Goal: Transaction & Acquisition: Purchase product/service

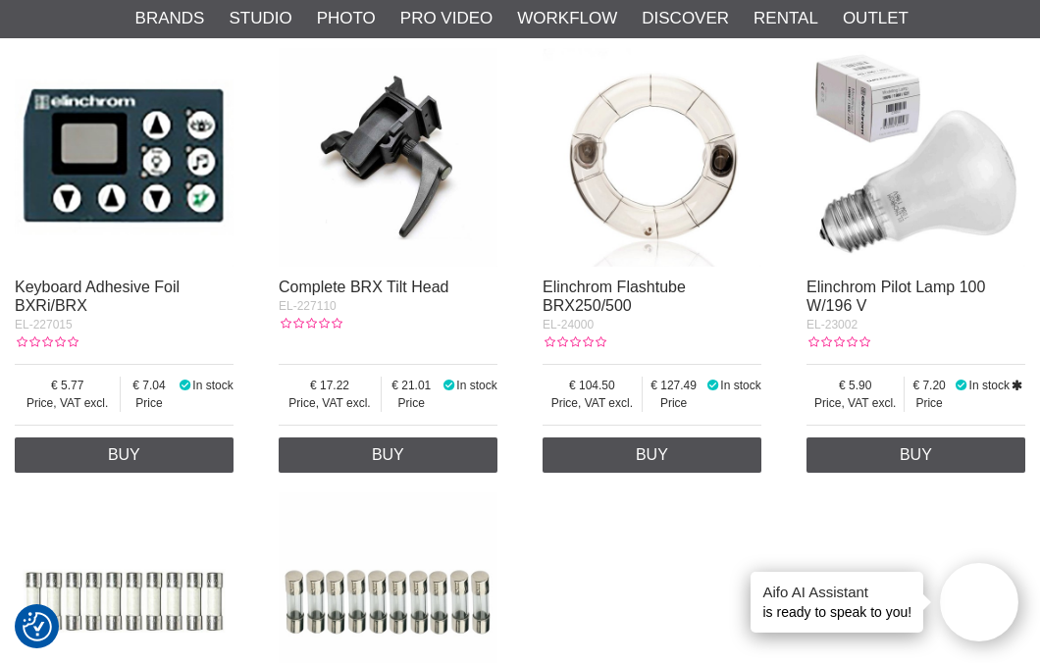
scroll to position [353, 0]
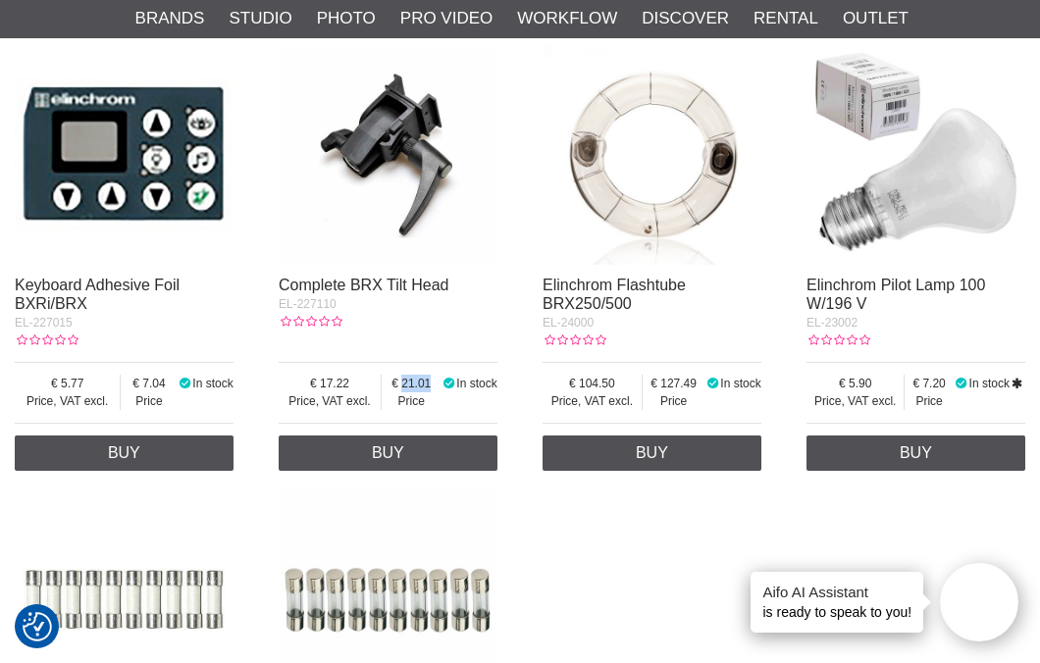
drag, startPoint x: 432, startPoint y: 383, endPoint x: 393, endPoint y: 395, distance: 40.3
click at [392, 382] on span "21.01" at bounding box center [412, 384] width 60 height 18
copy span "21.01"
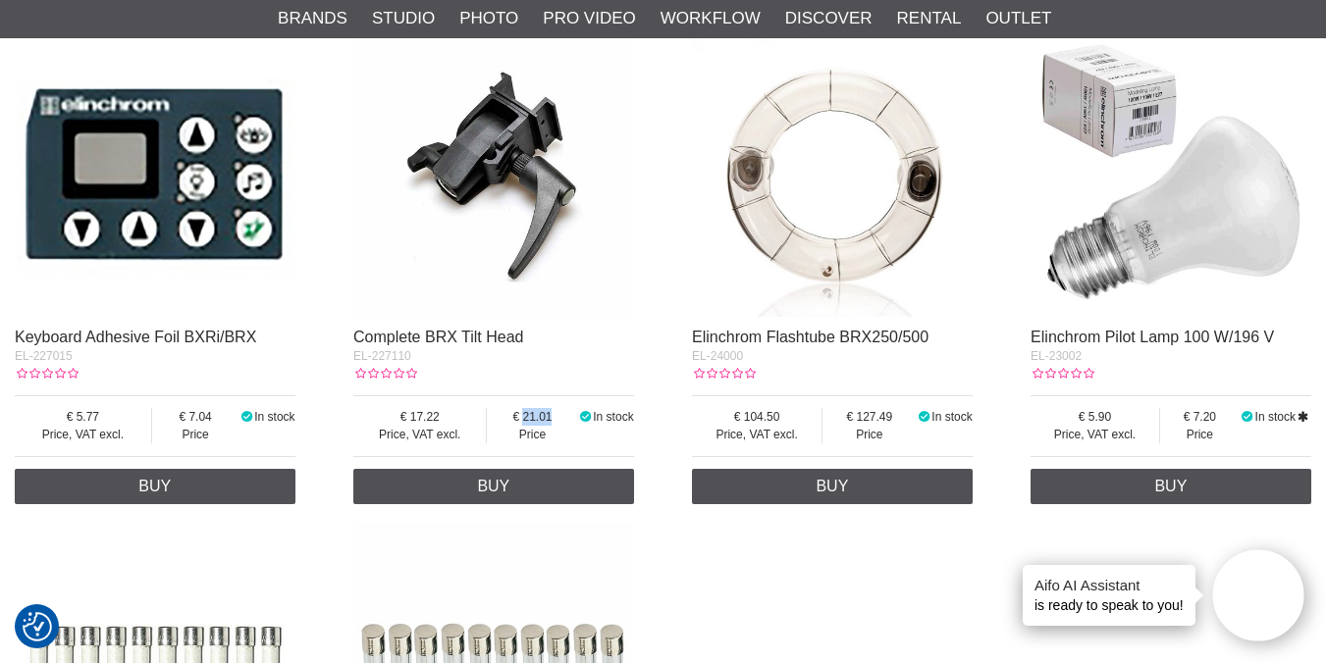
scroll to position [364, 0]
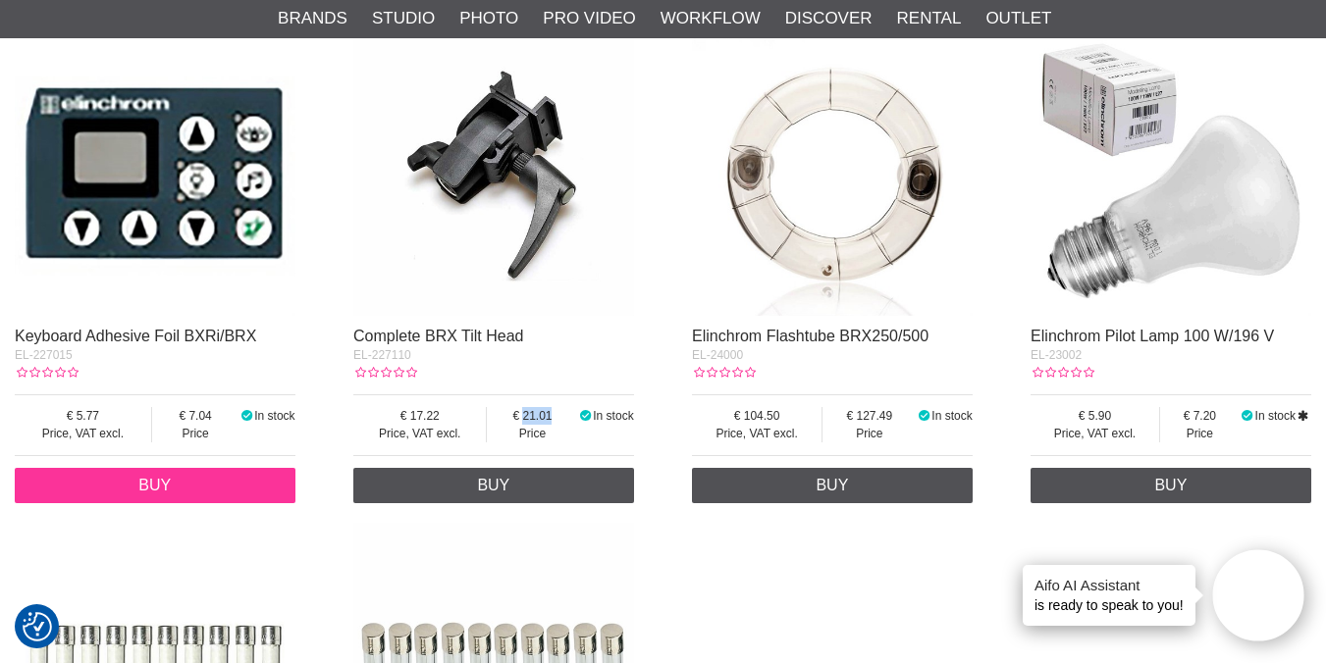
click at [204, 485] on link "Buy" at bounding box center [155, 485] width 281 height 35
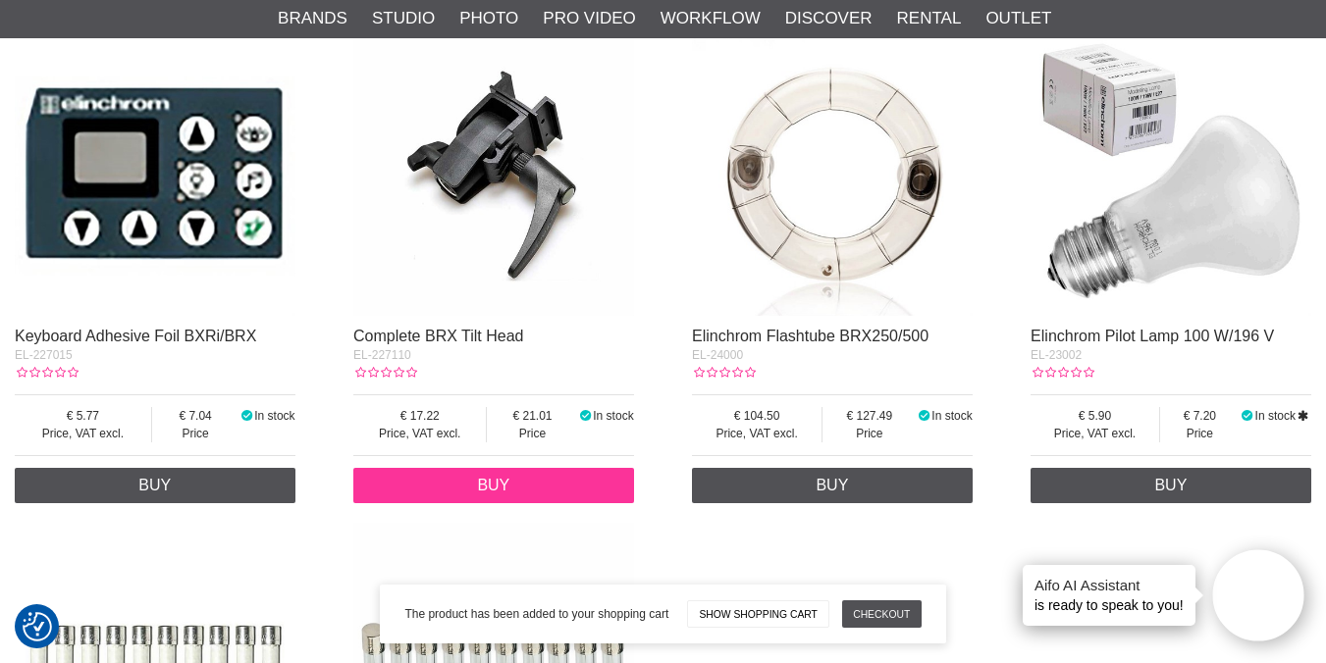
click at [529, 483] on link "Buy" at bounding box center [493, 485] width 281 height 35
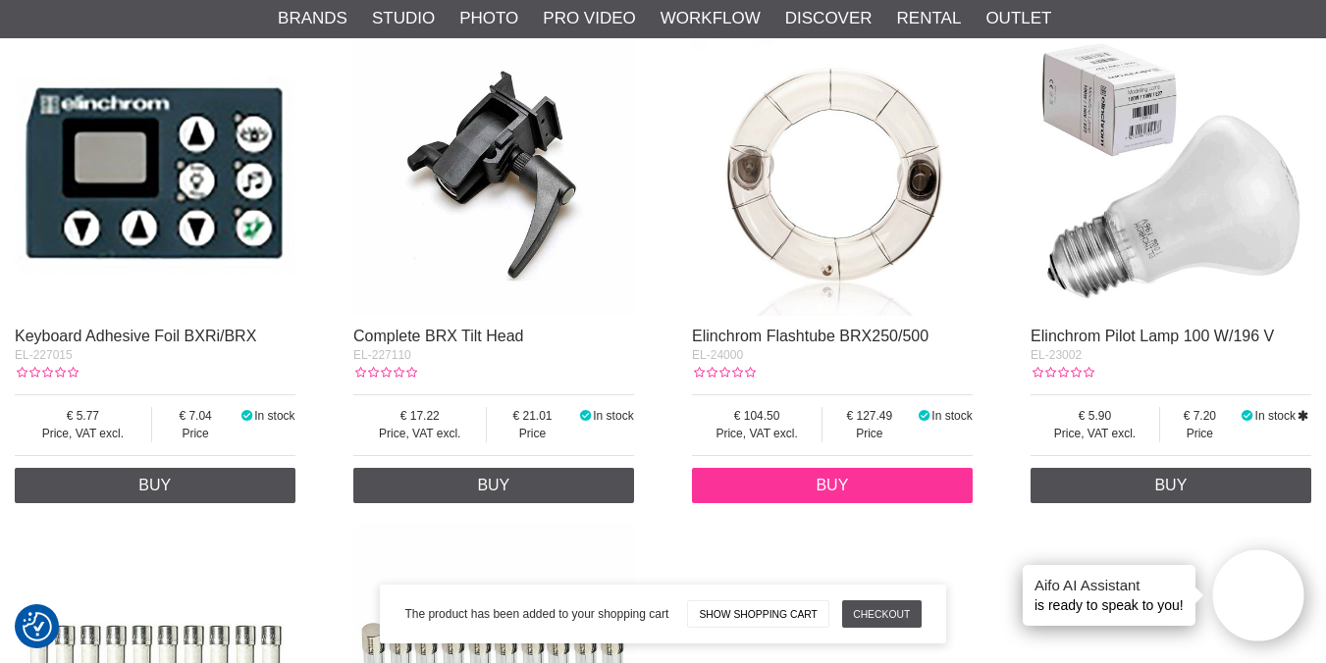
click at [854, 487] on link "Buy" at bounding box center [832, 485] width 281 height 35
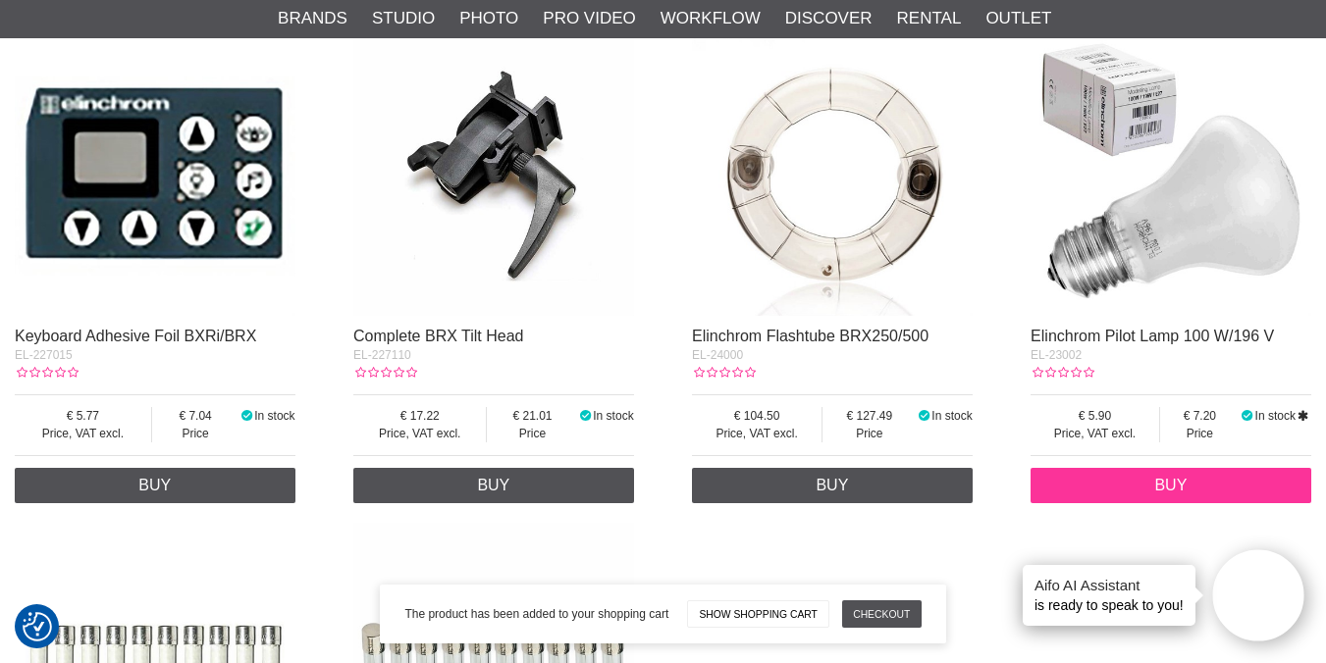
click at [1039, 485] on link "Buy" at bounding box center [1170, 485] width 281 height 35
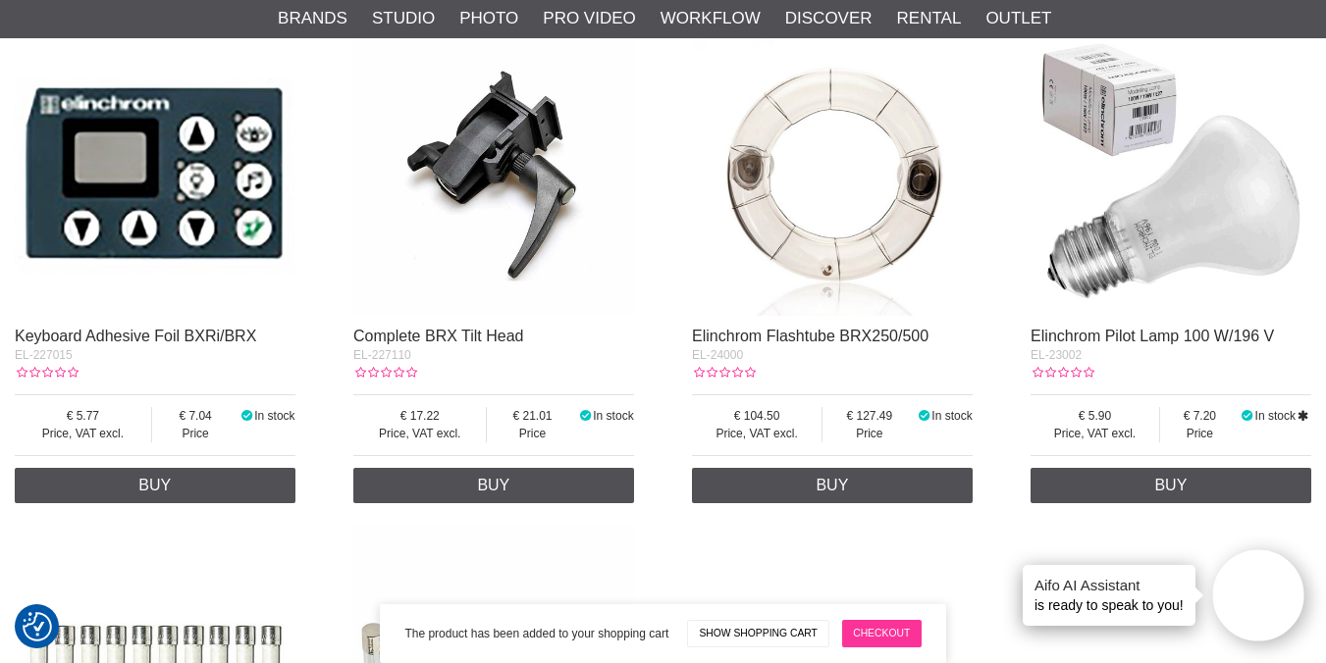
click at [868, 620] on link "Checkout" at bounding box center [881, 633] width 79 height 27
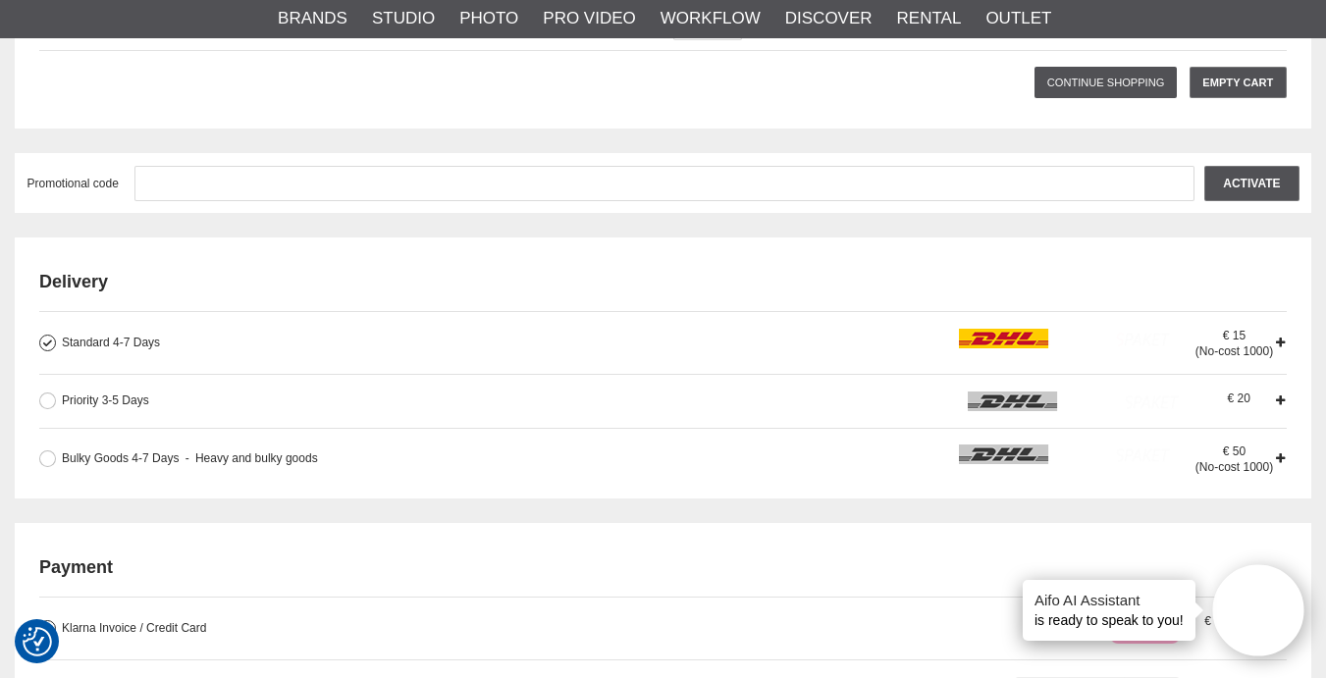
scroll to position [553, 0]
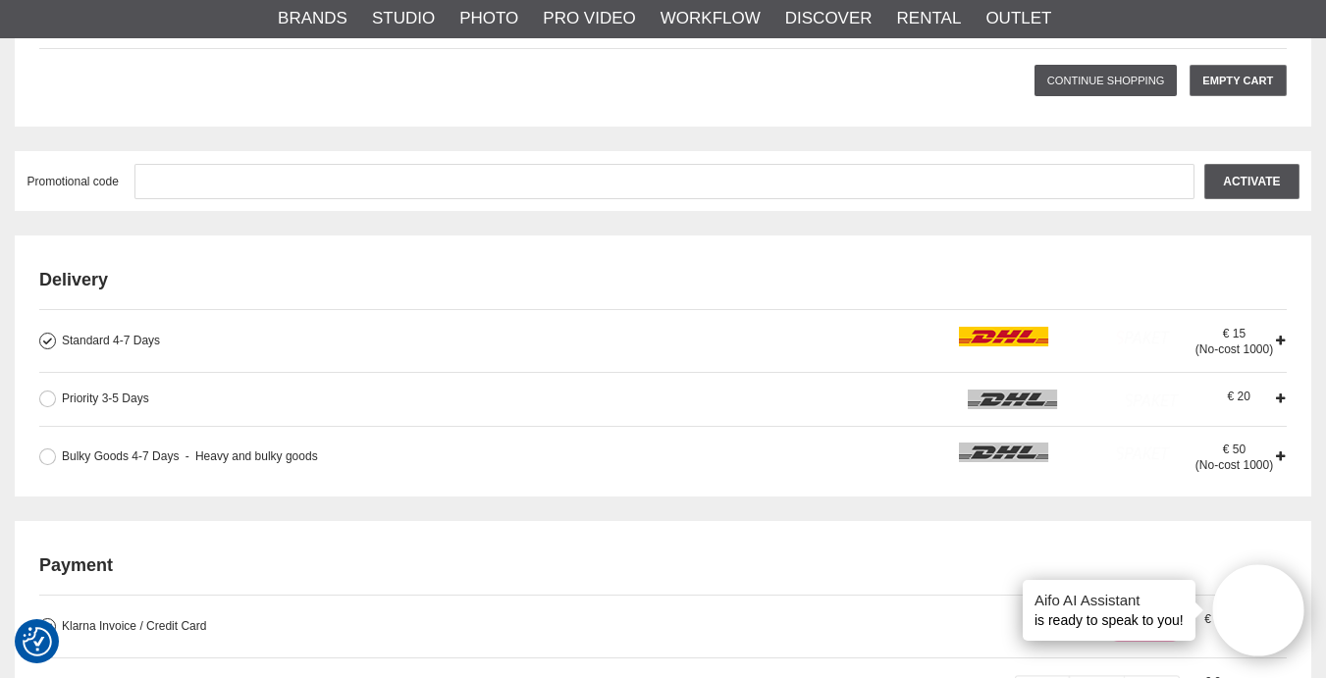
click at [1283, 338] on icon at bounding box center [1280, 341] width 14 height 14
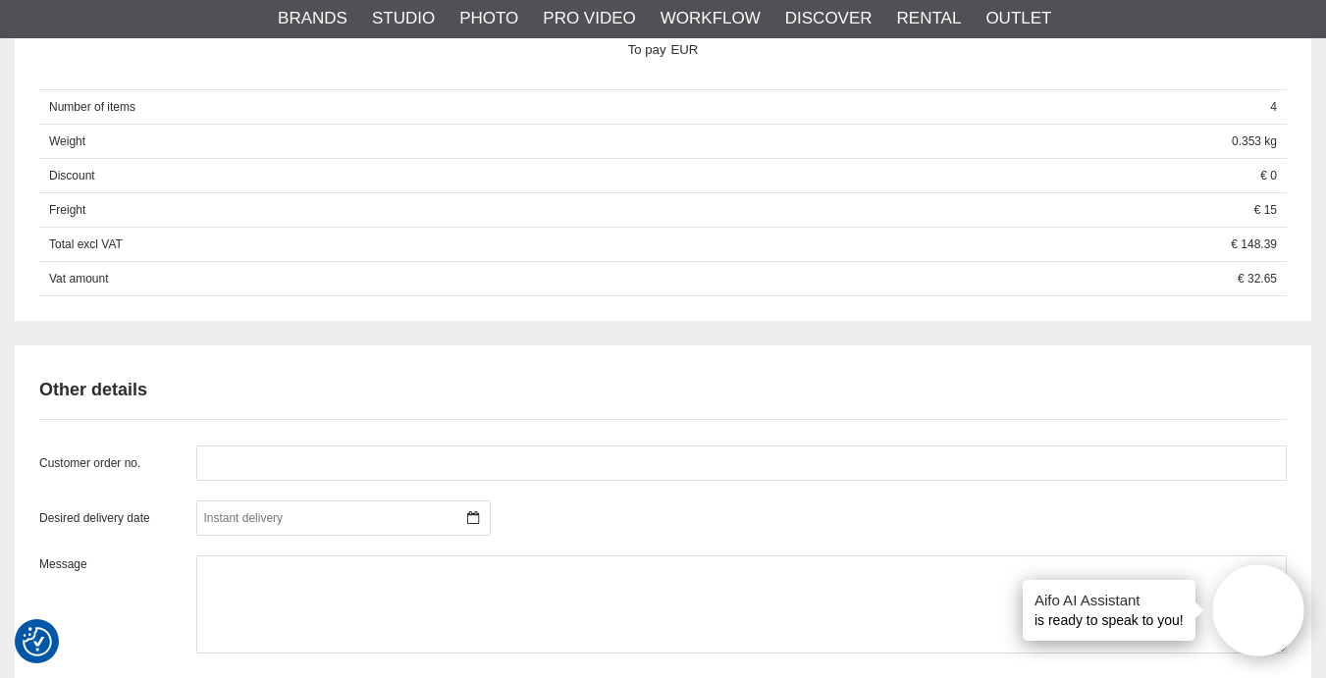
scroll to position [1334, 0]
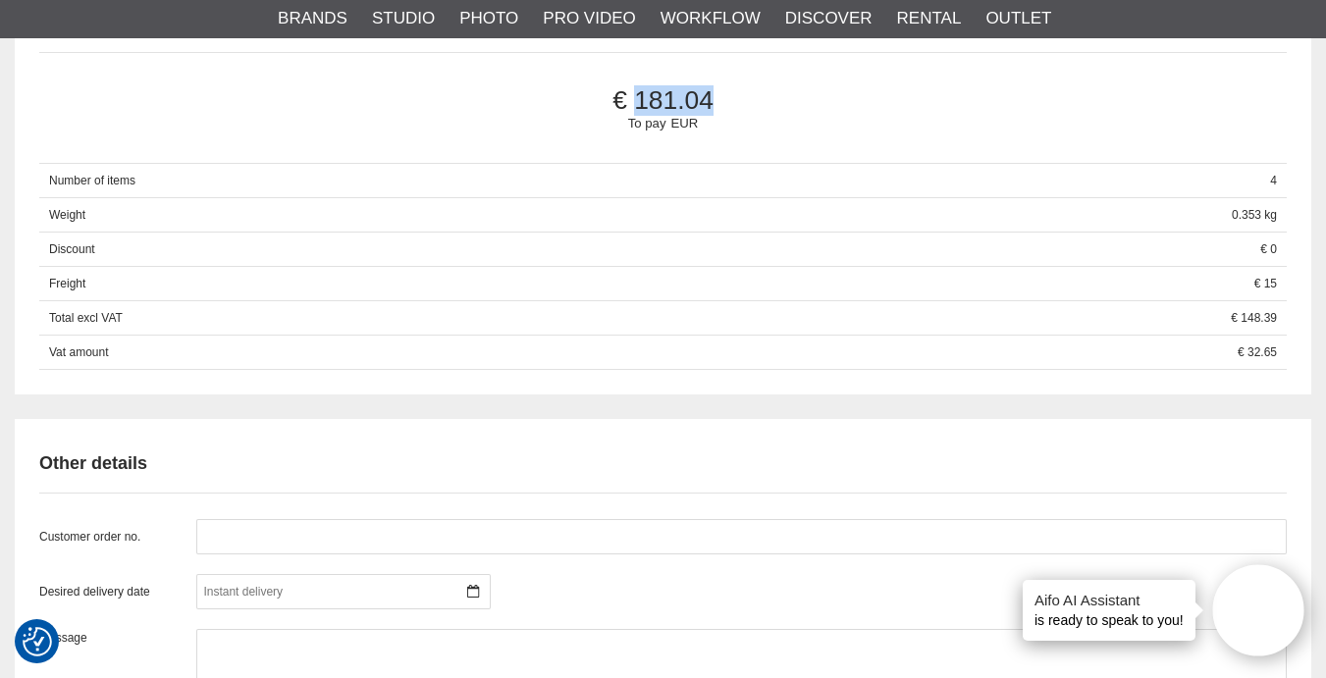
drag, startPoint x: 724, startPoint y: 93, endPoint x: 607, endPoint y: 96, distance: 116.8
click at [605, 95] on span "181.04" at bounding box center [662, 100] width 1181 height 30
copy span "181.04"
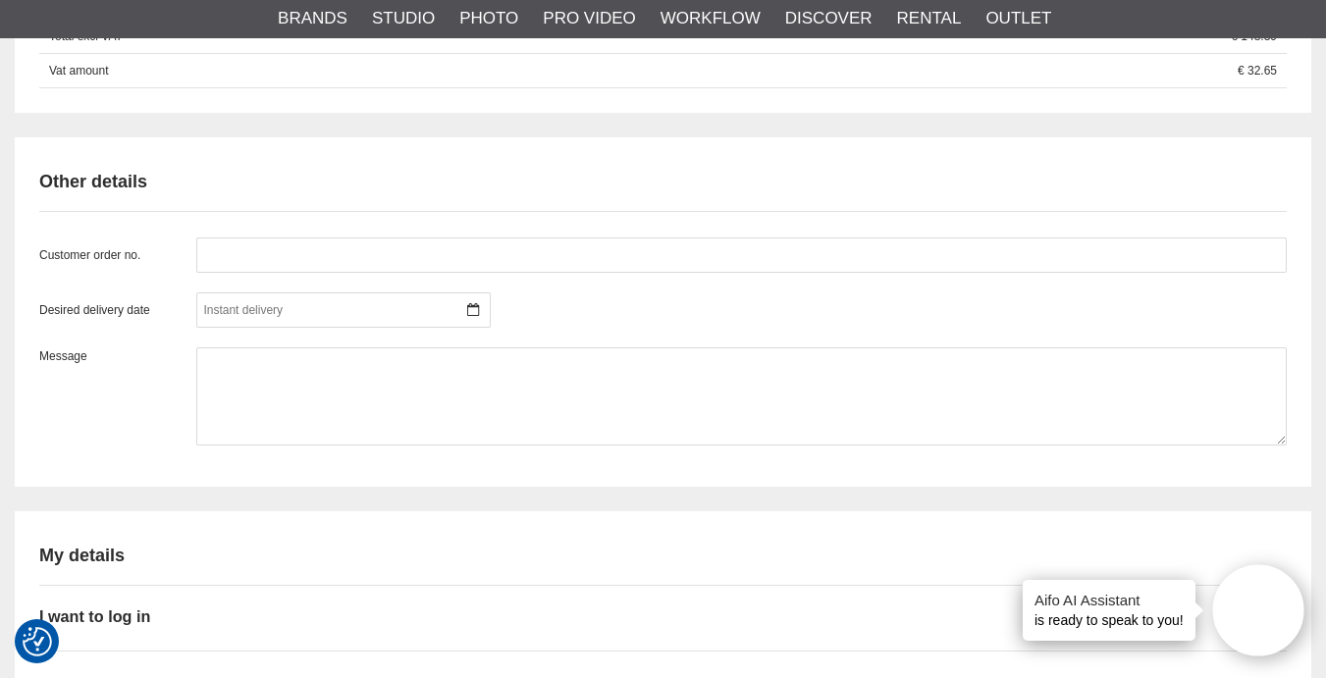
scroll to position [1612, 0]
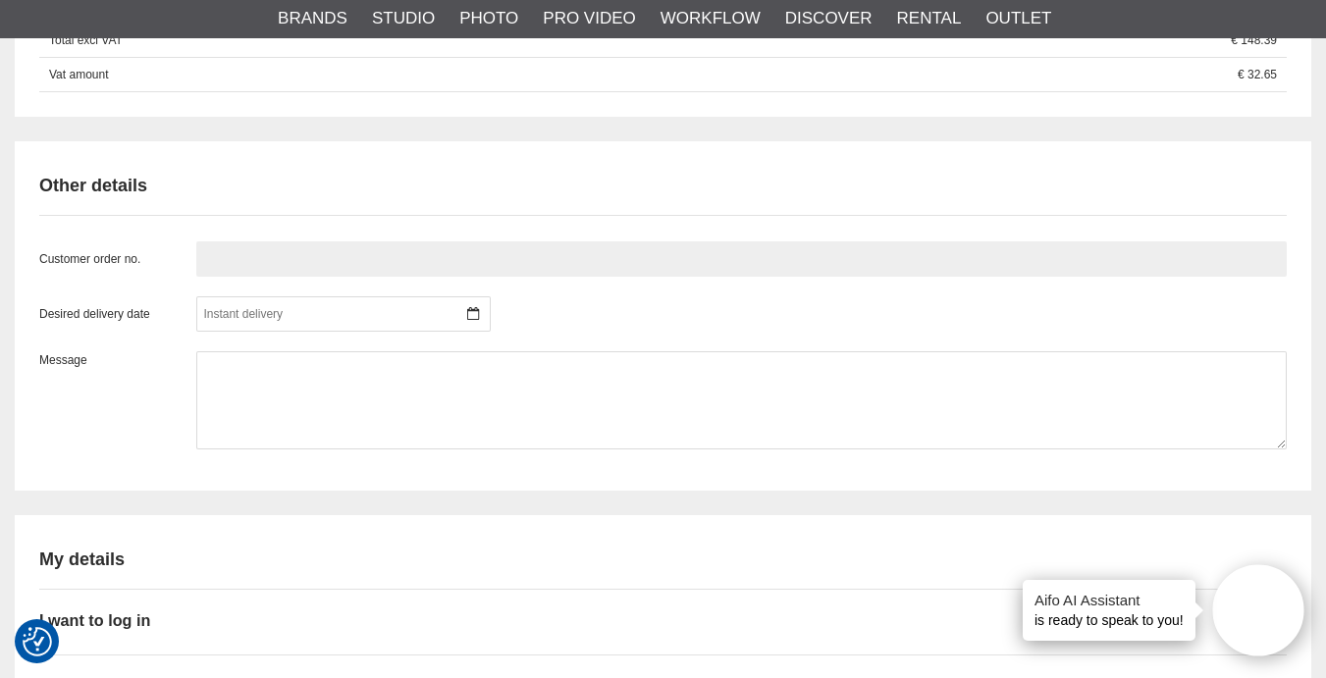
click at [321, 259] on input "text" at bounding box center [741, 258] width 1090 height 35
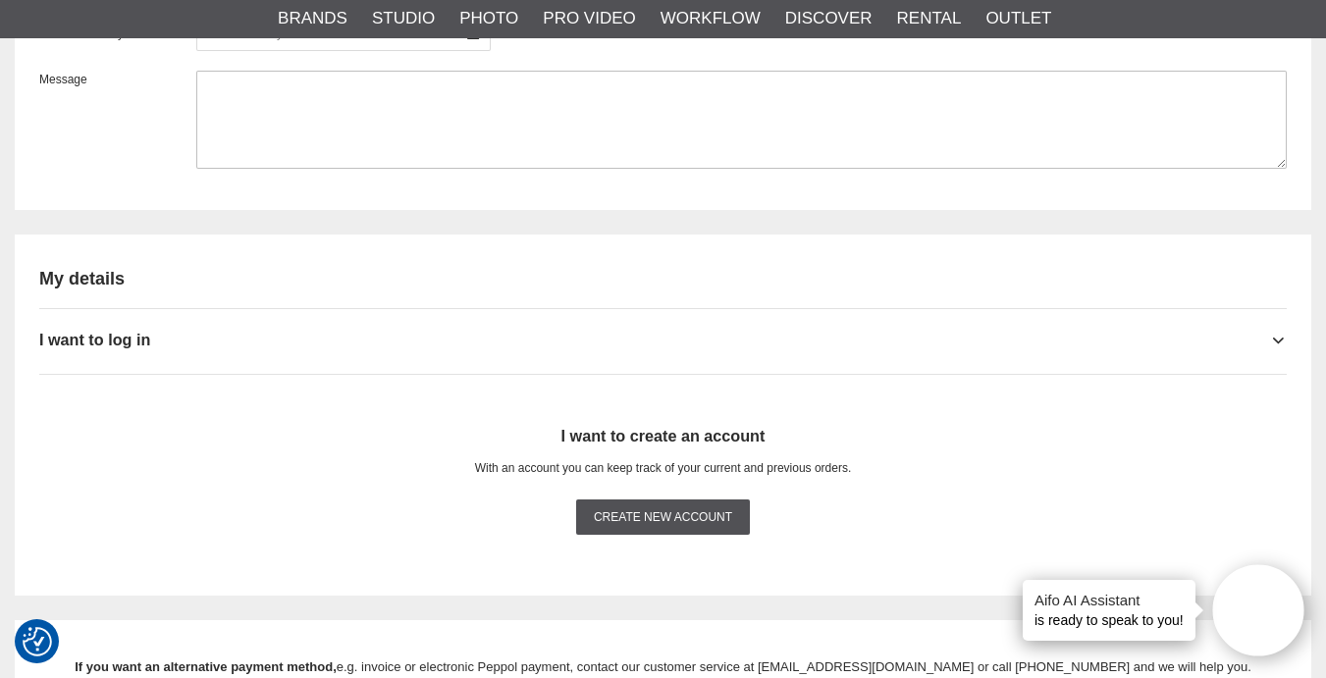
scroll to position [1895, 0]
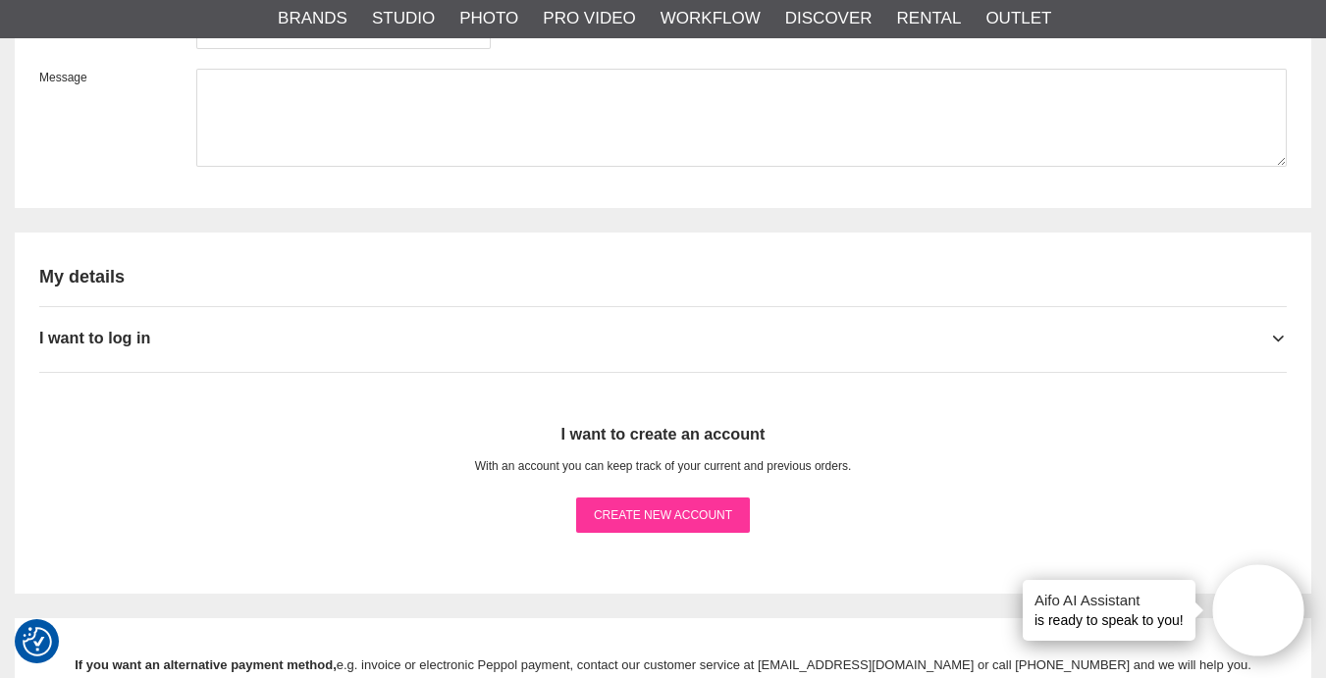
click at [674, 513] on link "Create new account" at bounding box center [663, 514] width 174 height 35
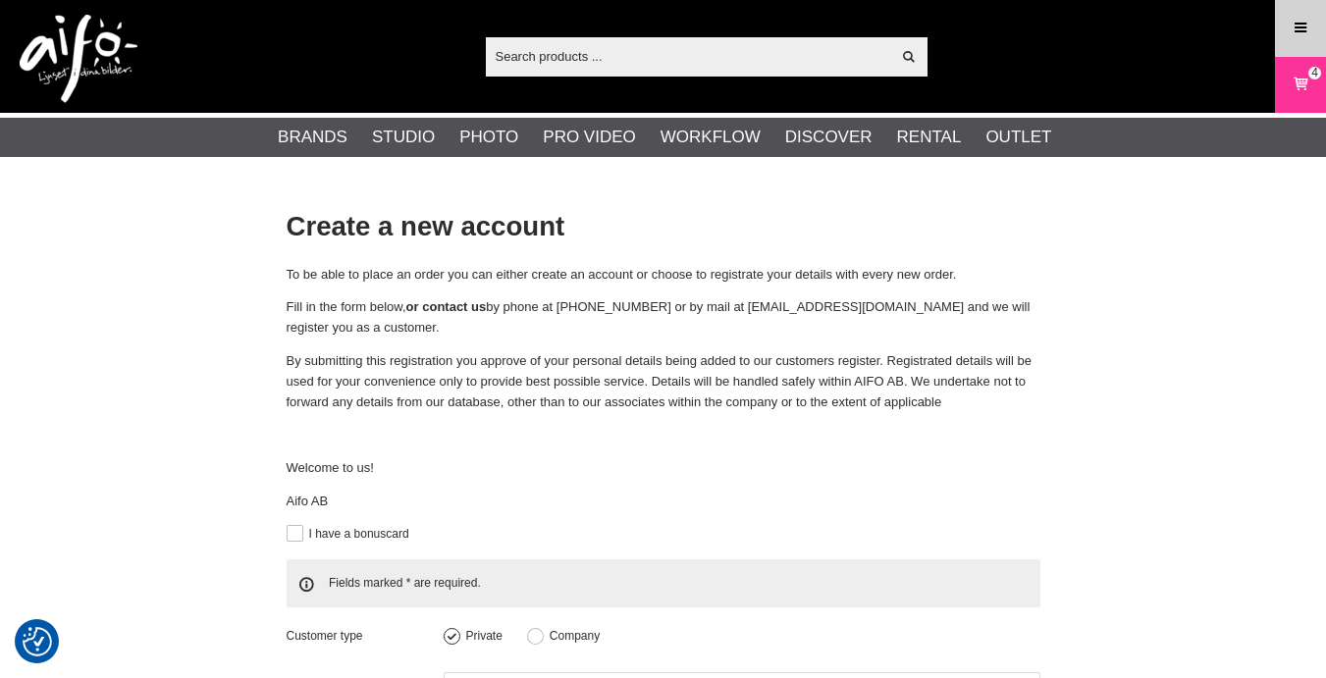
click at [1307, 34] on icon at bounding box center [1300, 29] width 18 height 22
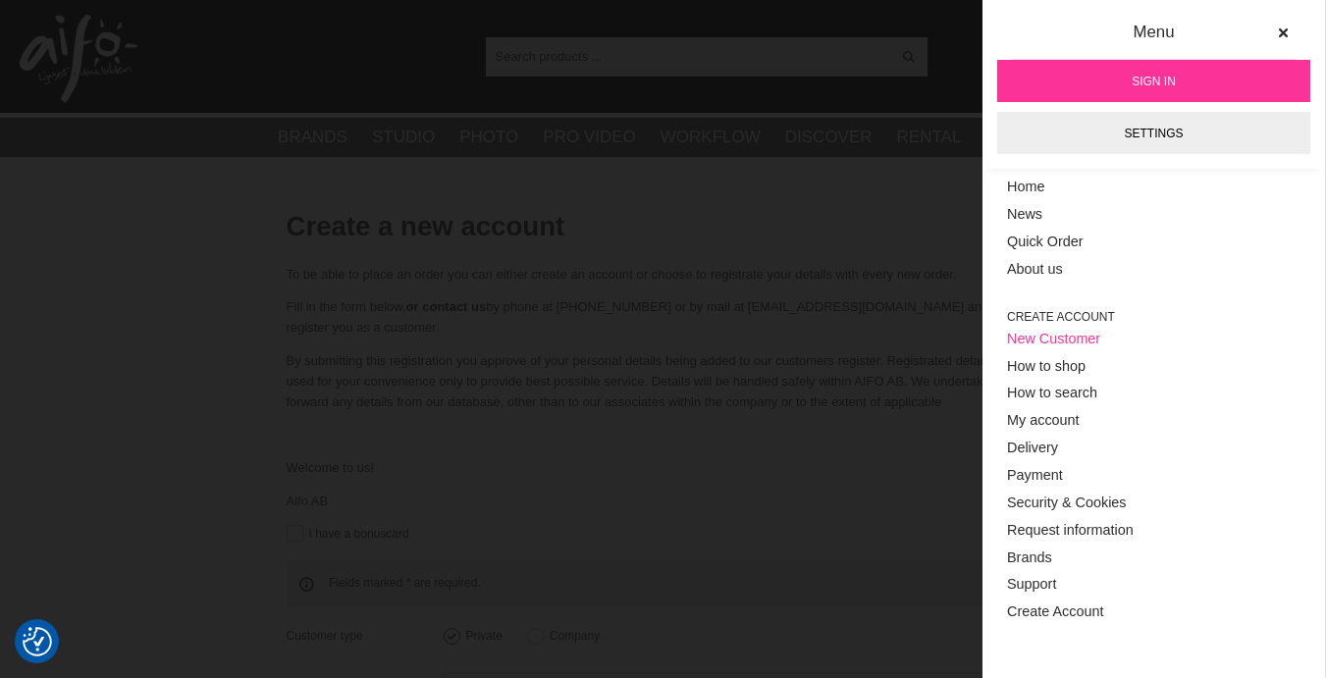
click at [1050, 337] on link "New Customer" at bounding box center [1153, 339] width 293 height 27
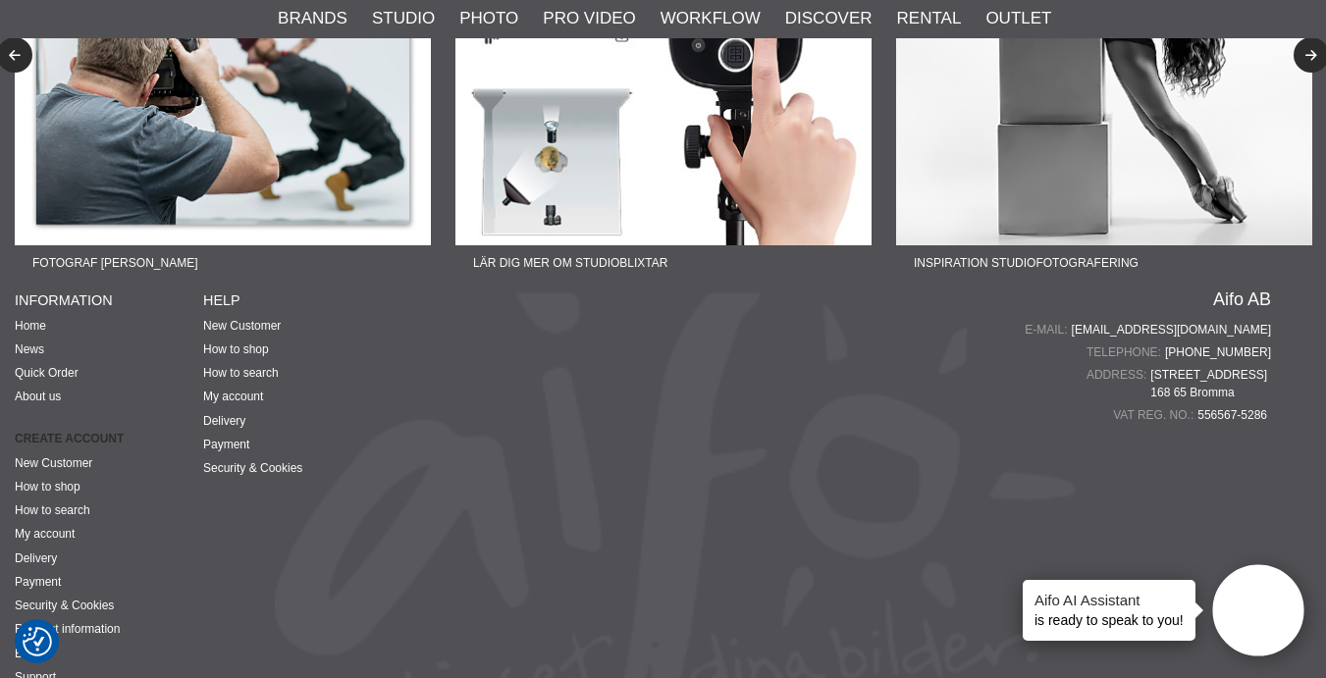
scroll to position [863, 0]
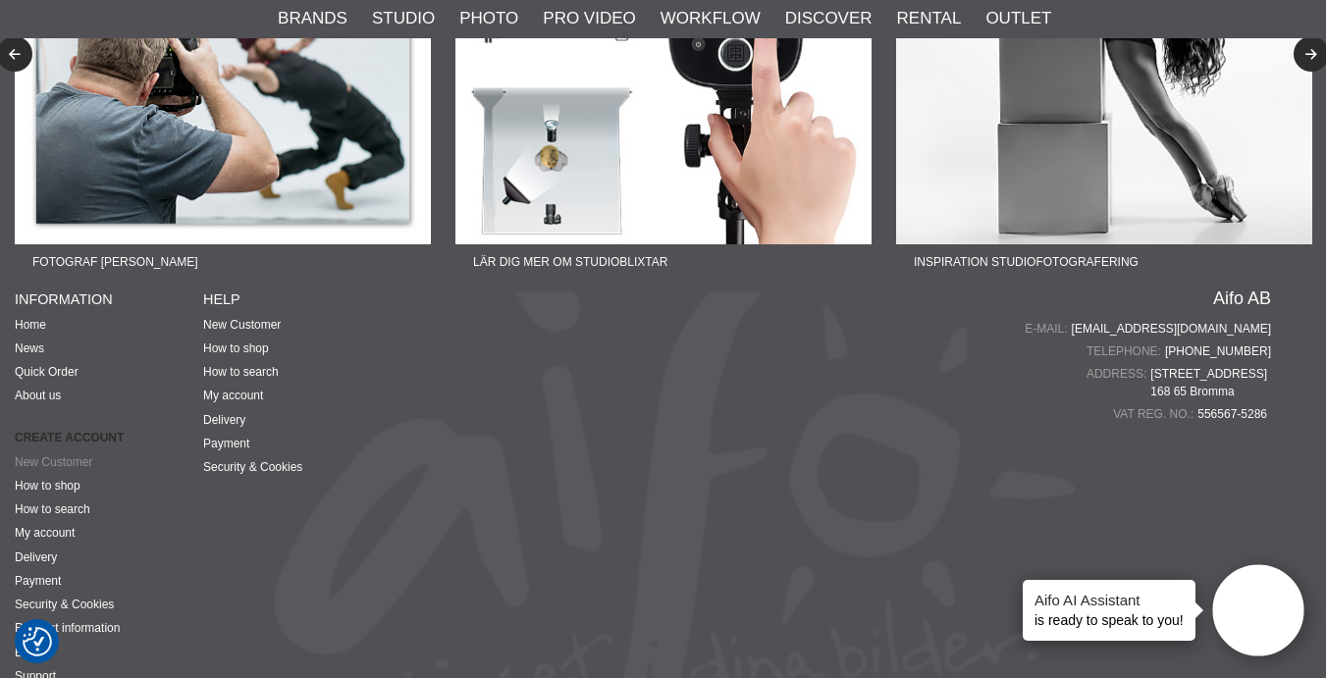
click at [38, 455] on link "New Customer" at bounding box center [54, 462] width 78 height 14
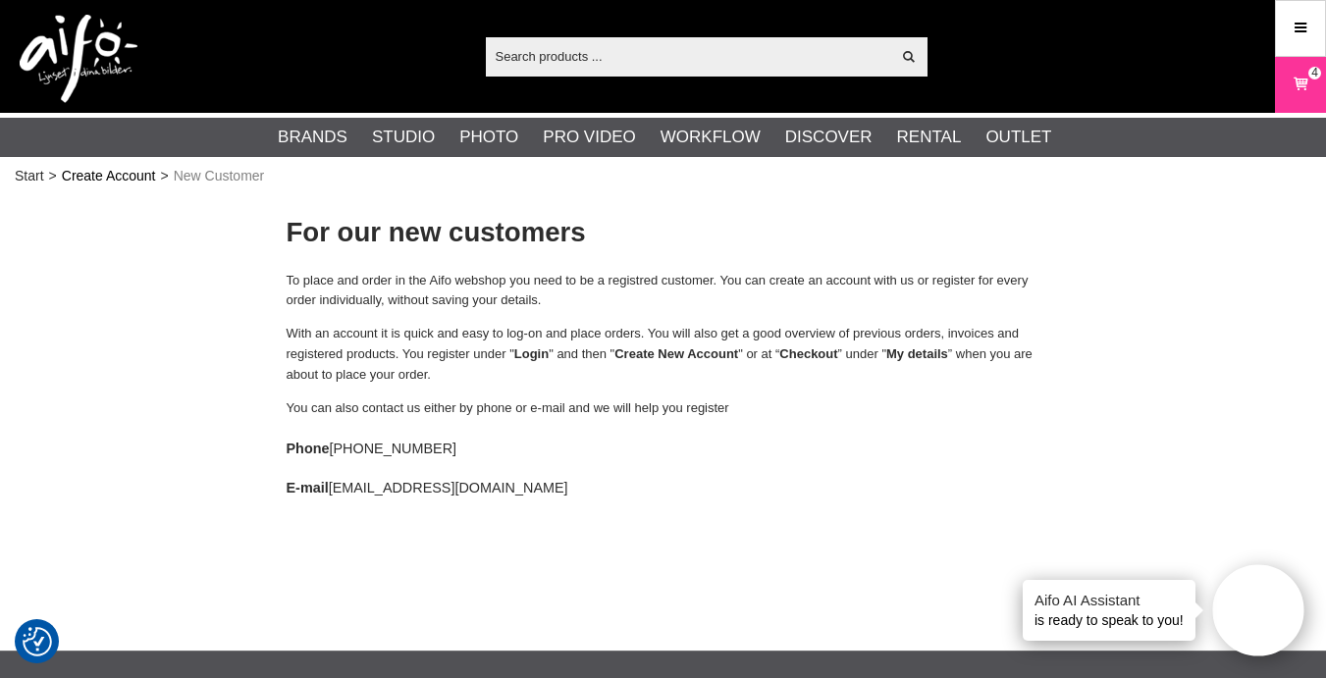
click at [145, 178] on link "Create Account" at bounding box center [109, 176] width 94 height 21
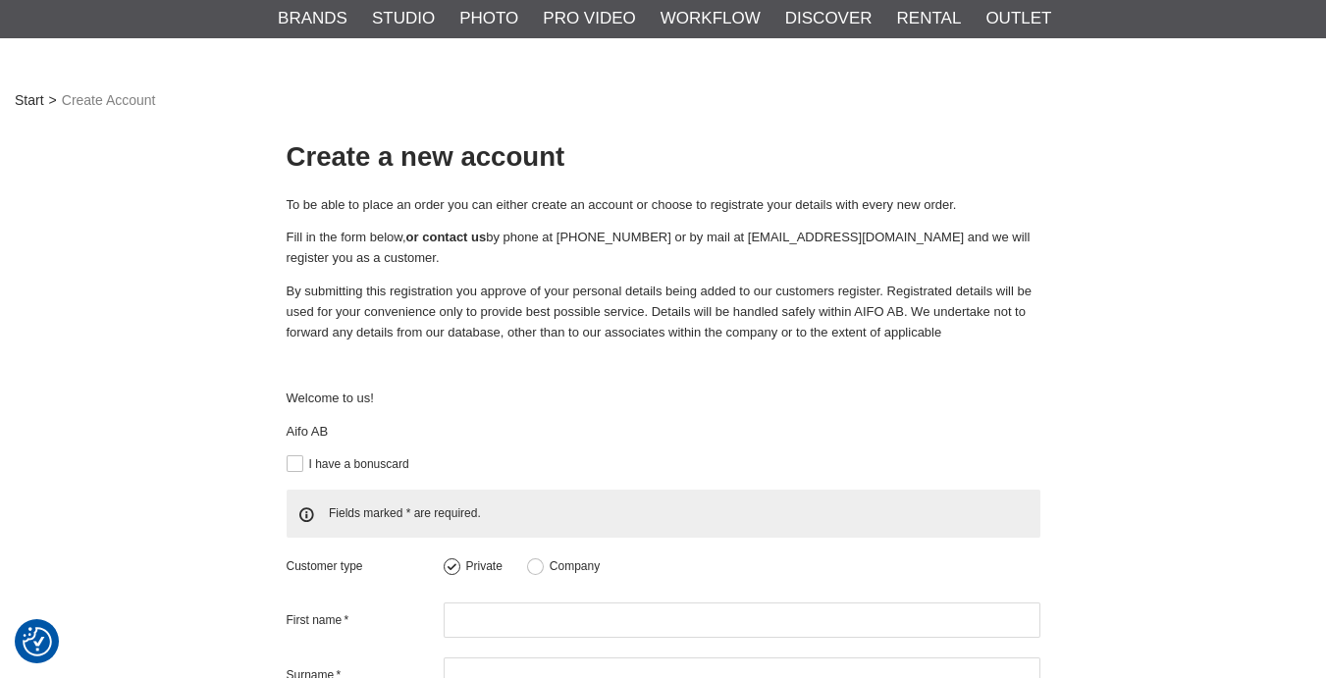
checkbox input "true"
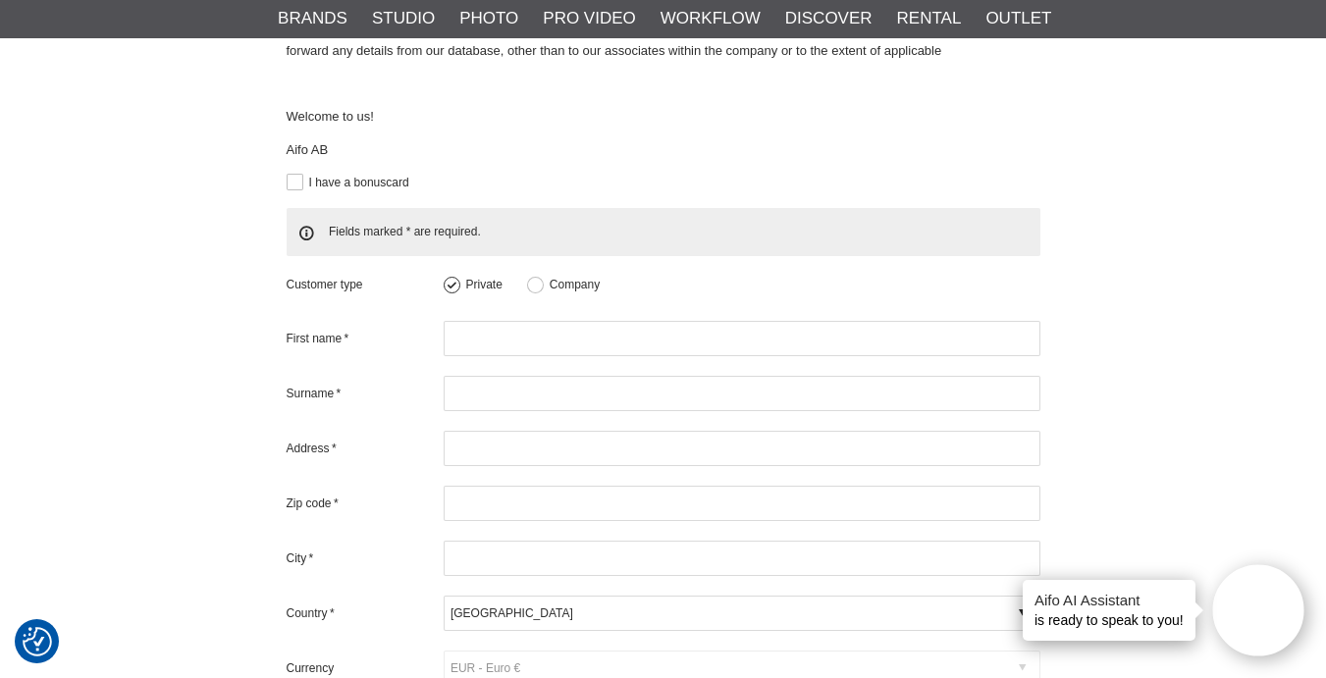
scroll to position [358, 0]
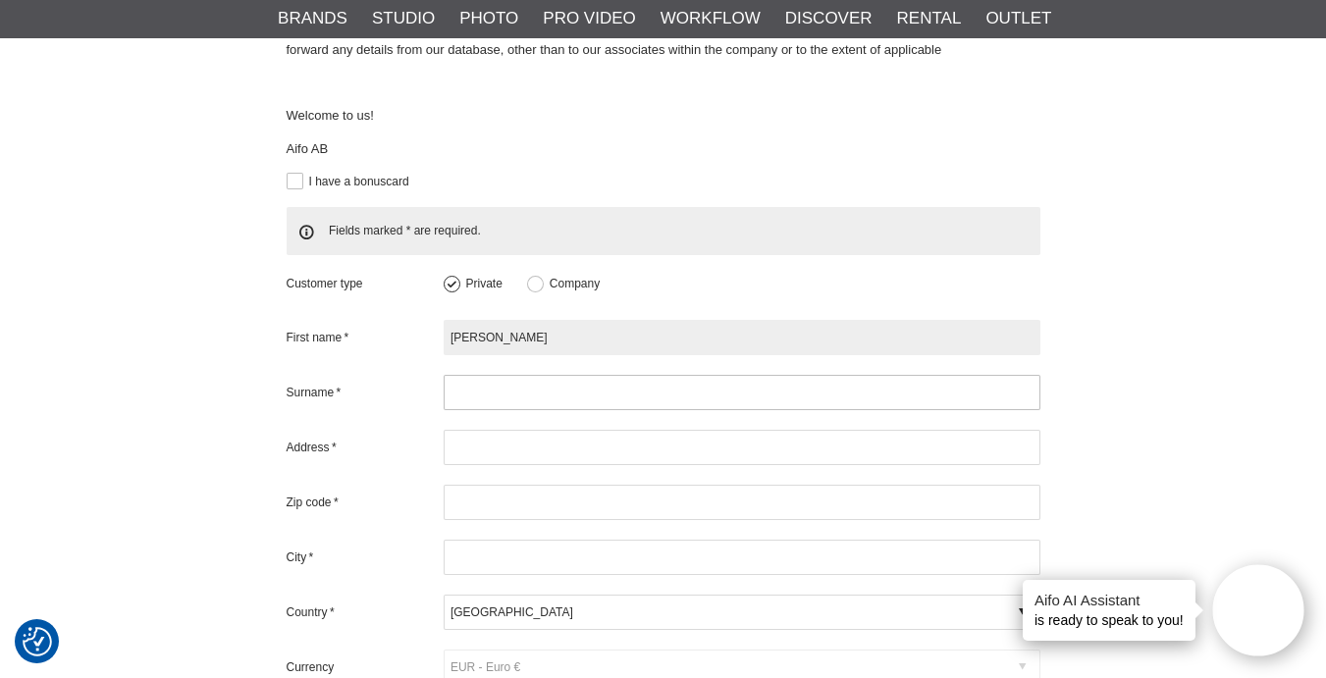
type input "Luke M"
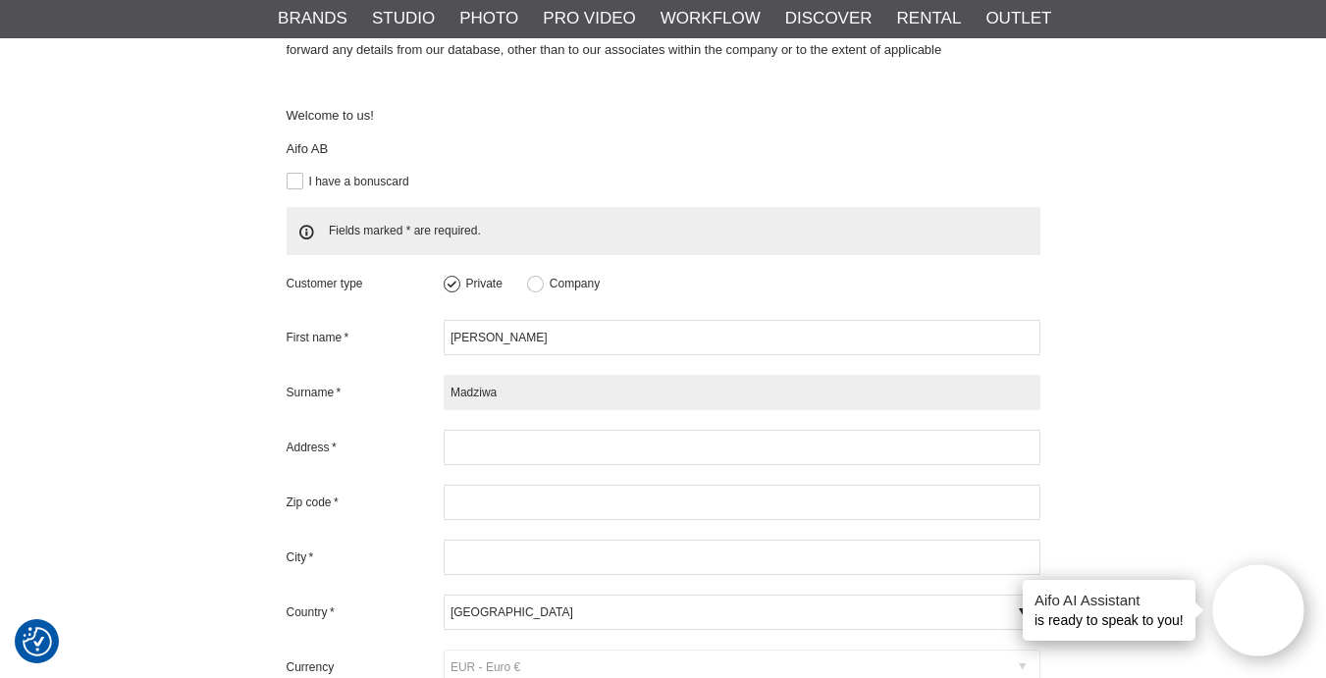
type input "Madziwa"
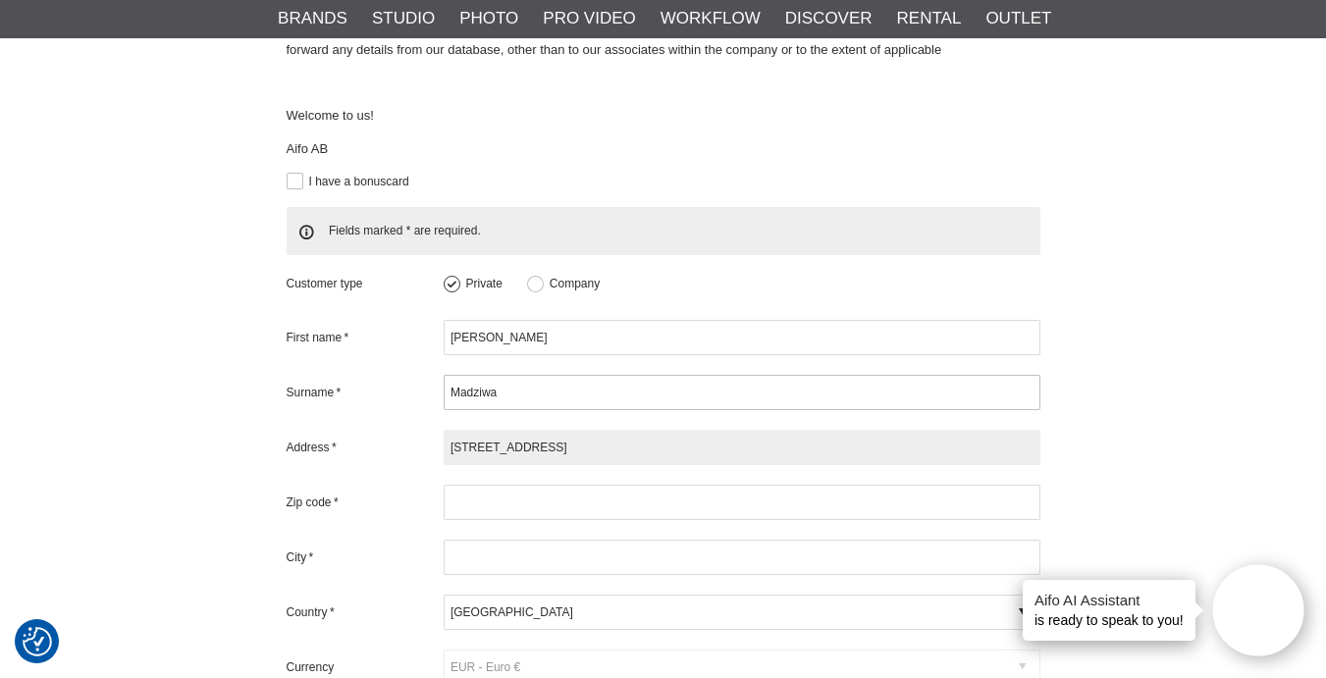
type input "800 Crater Street Dorado Park, Windhoek"
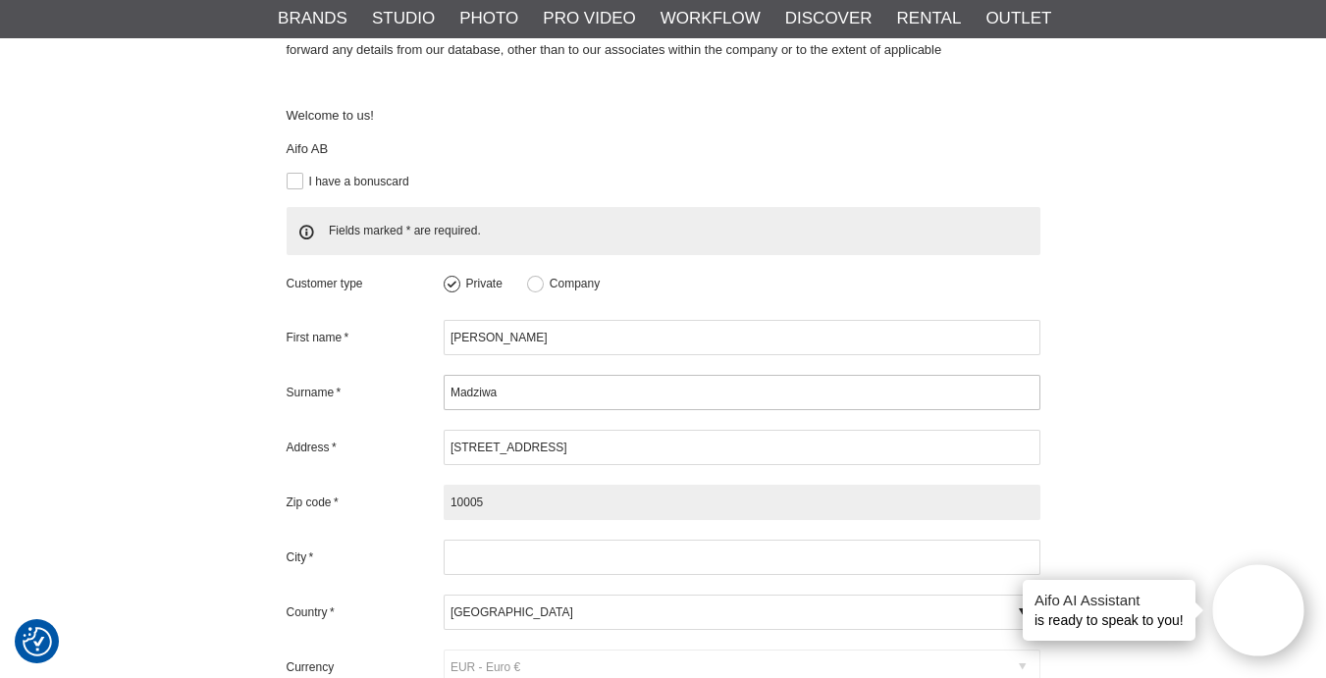
type input "10005"
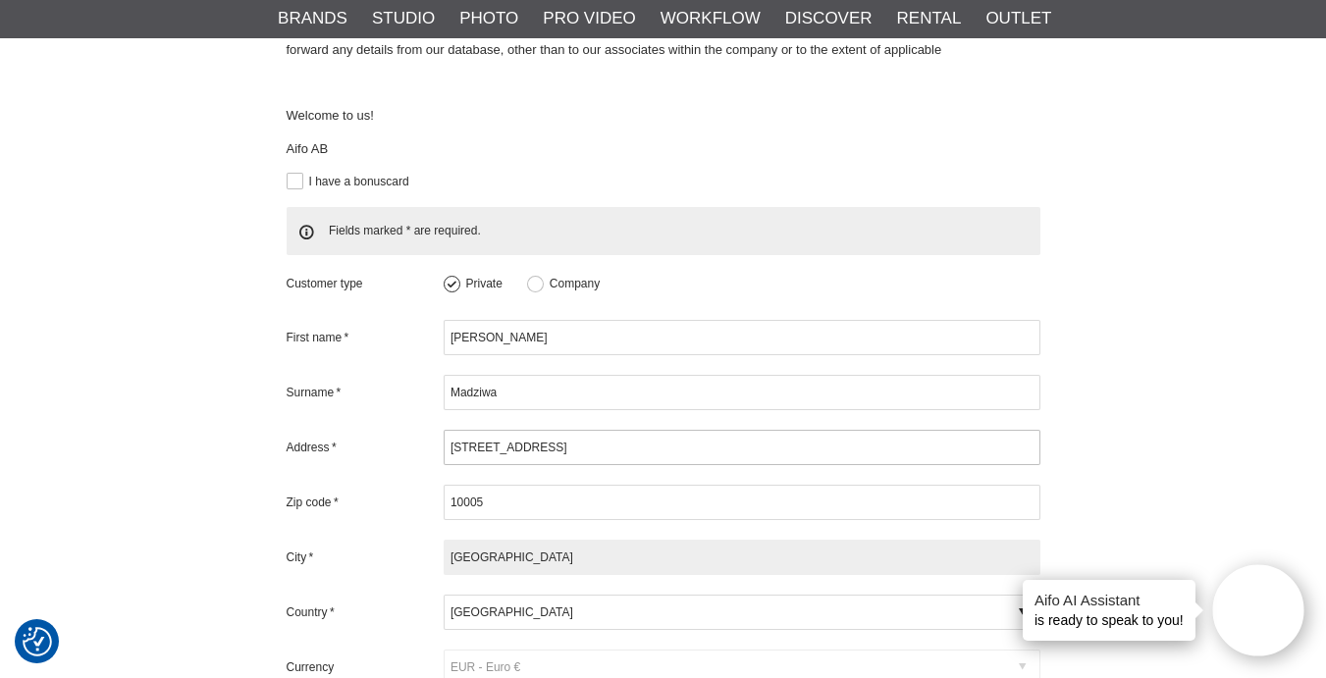
type input "Windhoek"
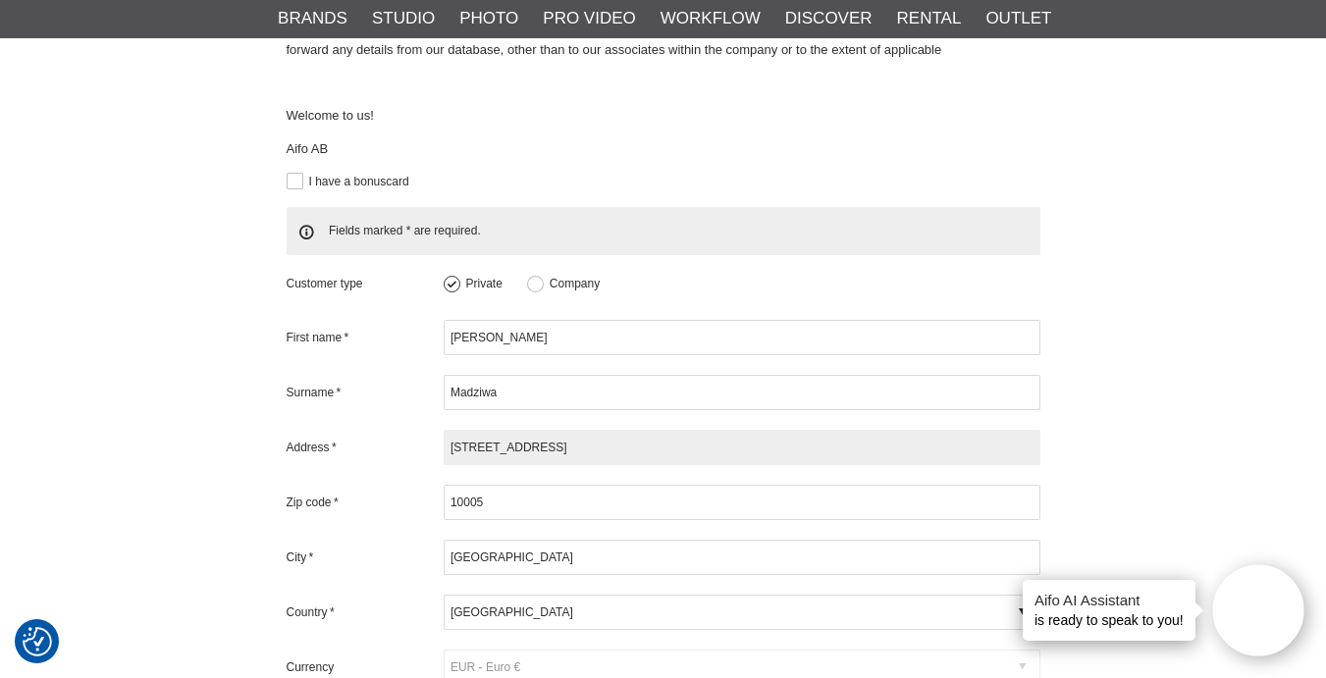
click at [634, 430] on input "800 Crater Street Dorado Park, Windhoek" at bounding box center [742, 447] width 597 height 35
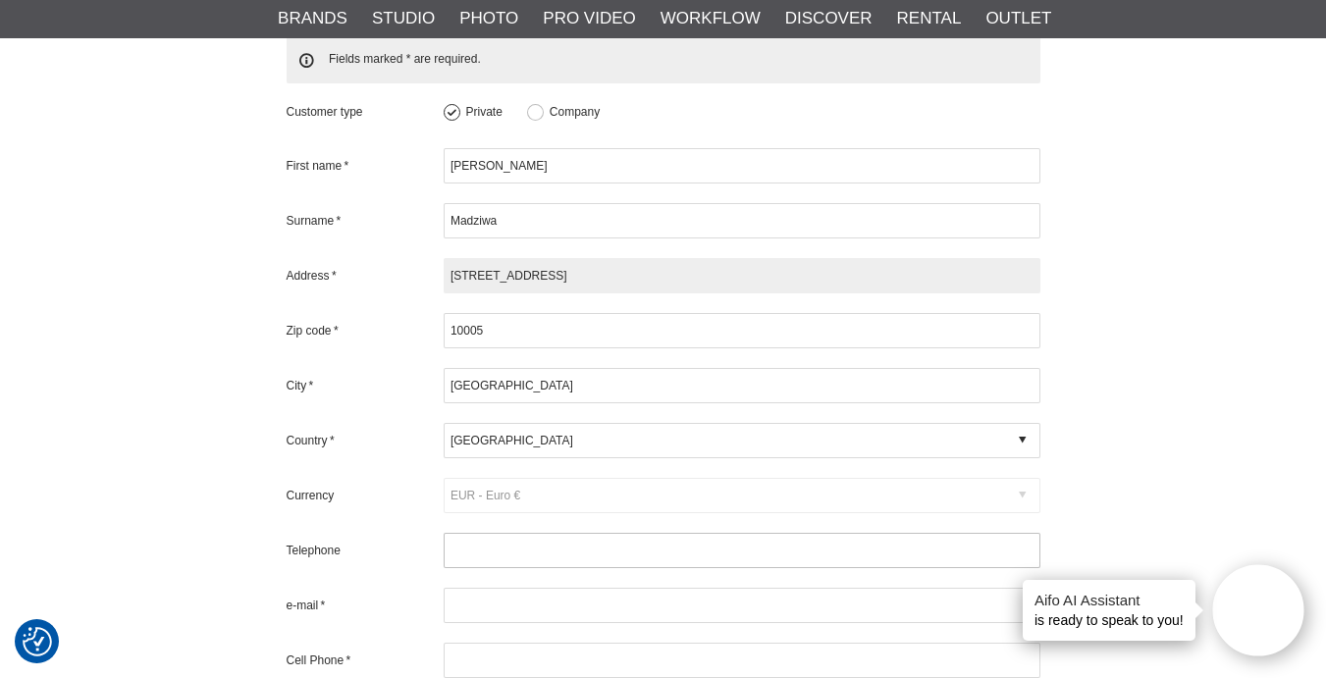
scroll to position [534, 0]
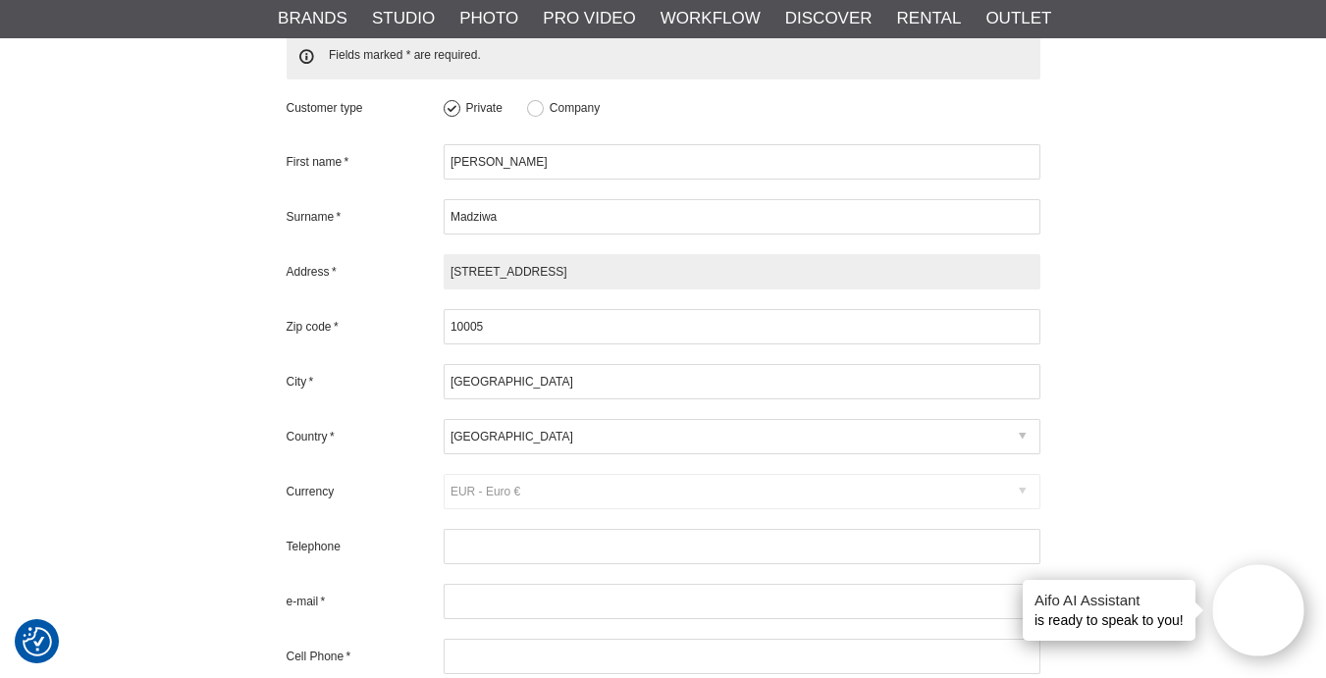
type input "800 Crater Street Dorado Park"
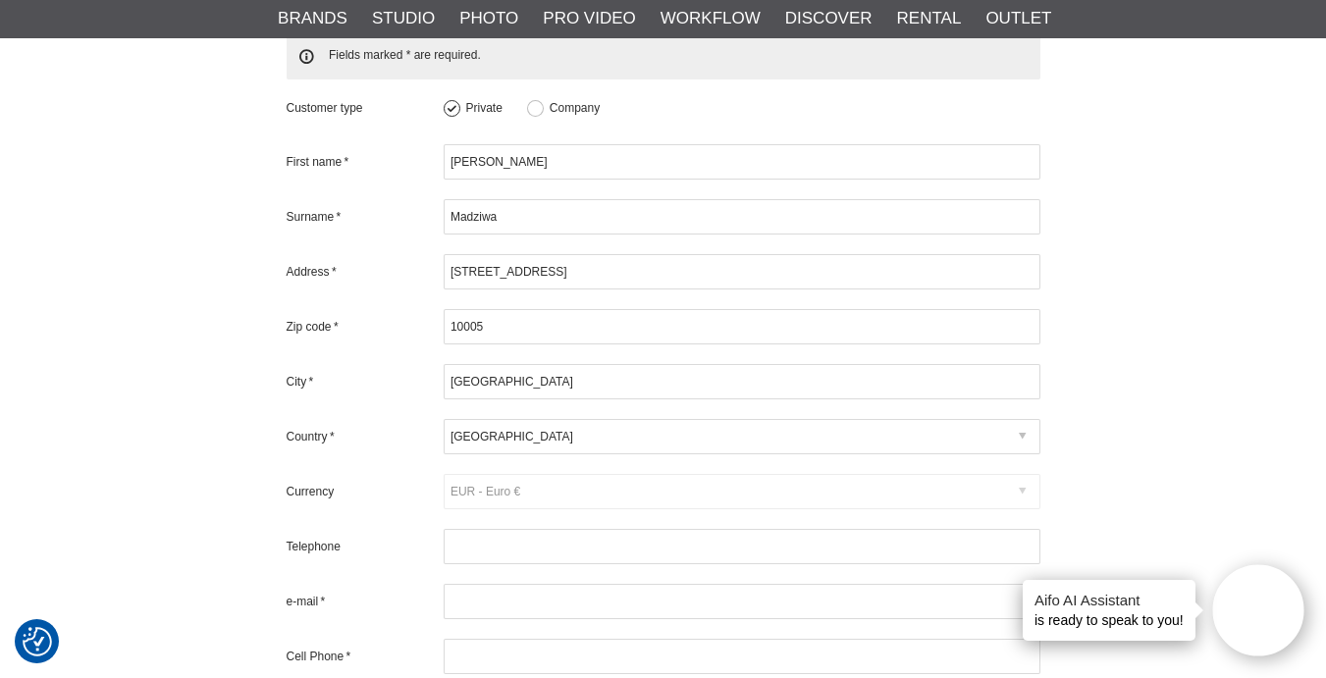
click at [1023, 428] on icon at bounding box center [1022, 437] width 7 height 18
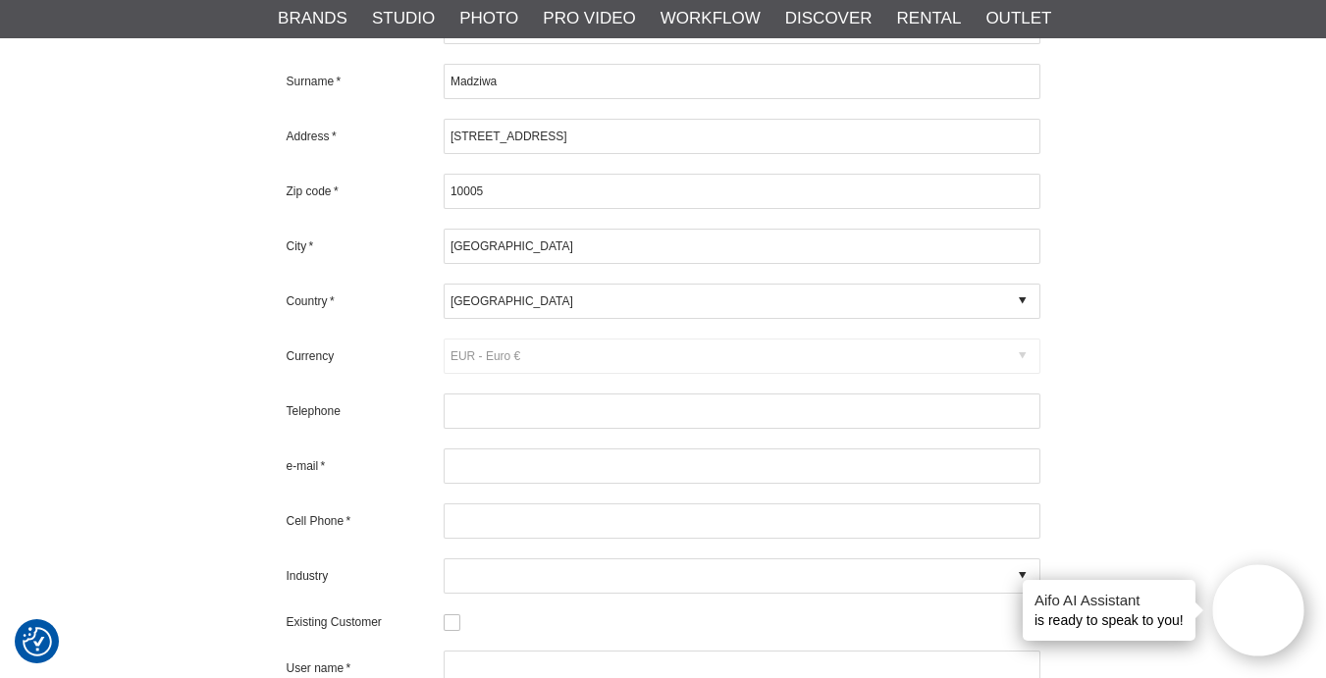
scroll to position [664, 0]
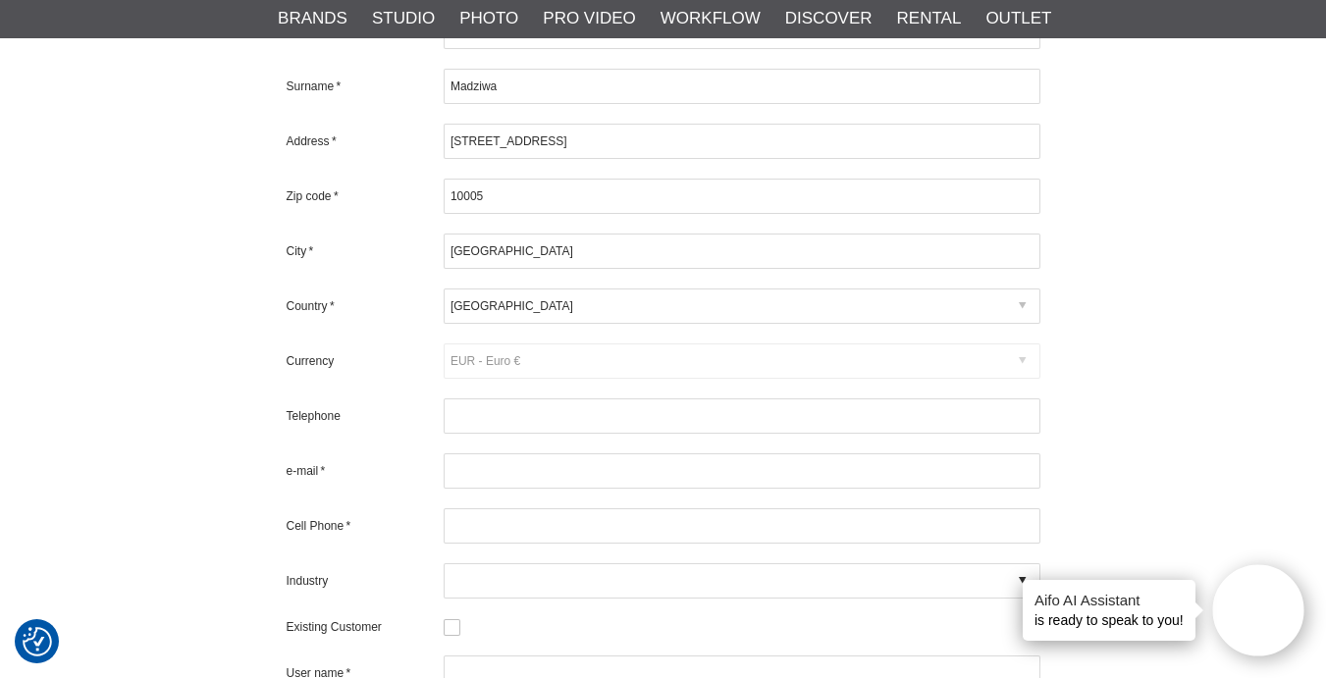
click at [1020, 297] on icon at bounding box center [1022, 306] width 7 height 18
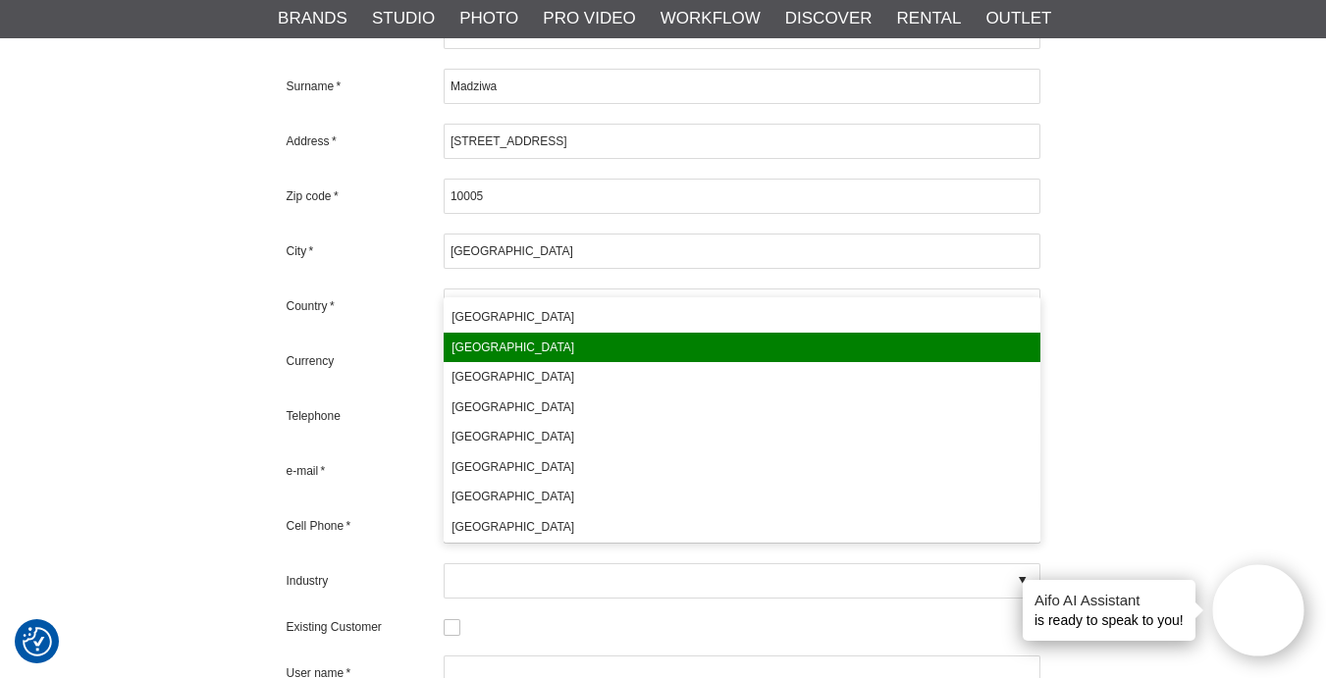
scroll to position [563, 0]
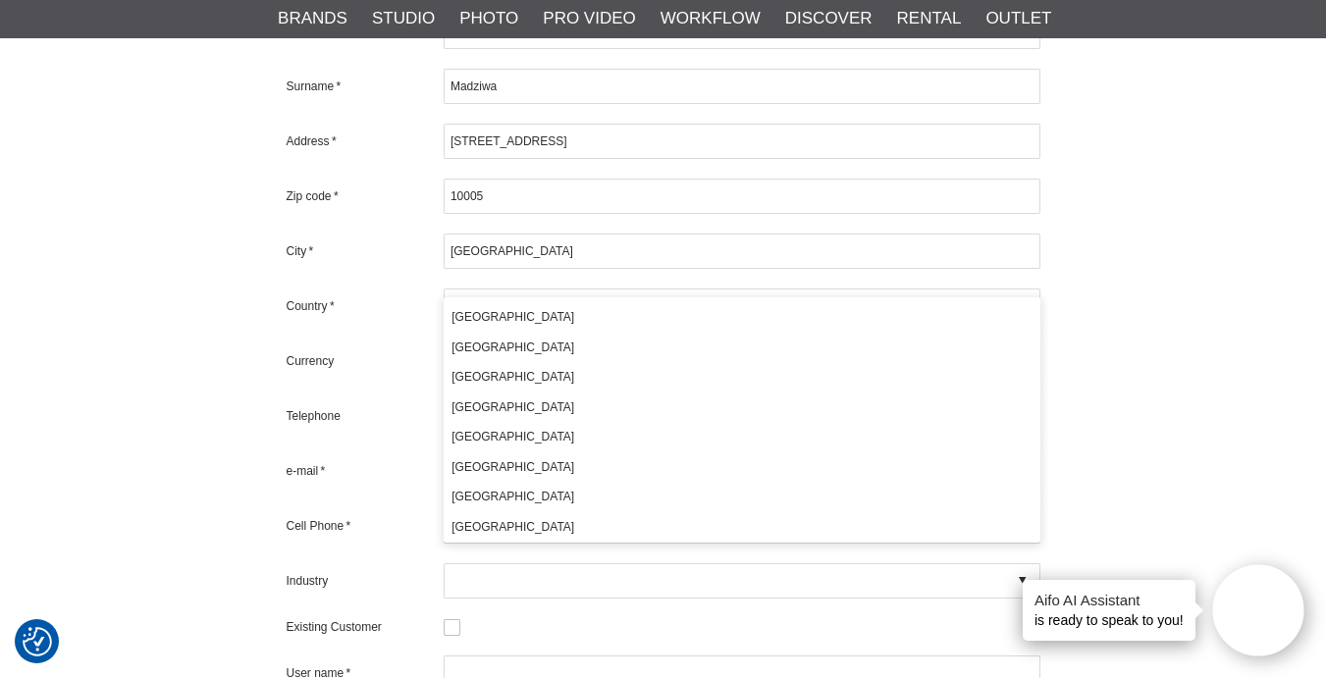
click at [1215, 425] on div "Create a new account To be able to place an order you can either create an acco…" at bounding box center [663, 215] width 1296 height 1330
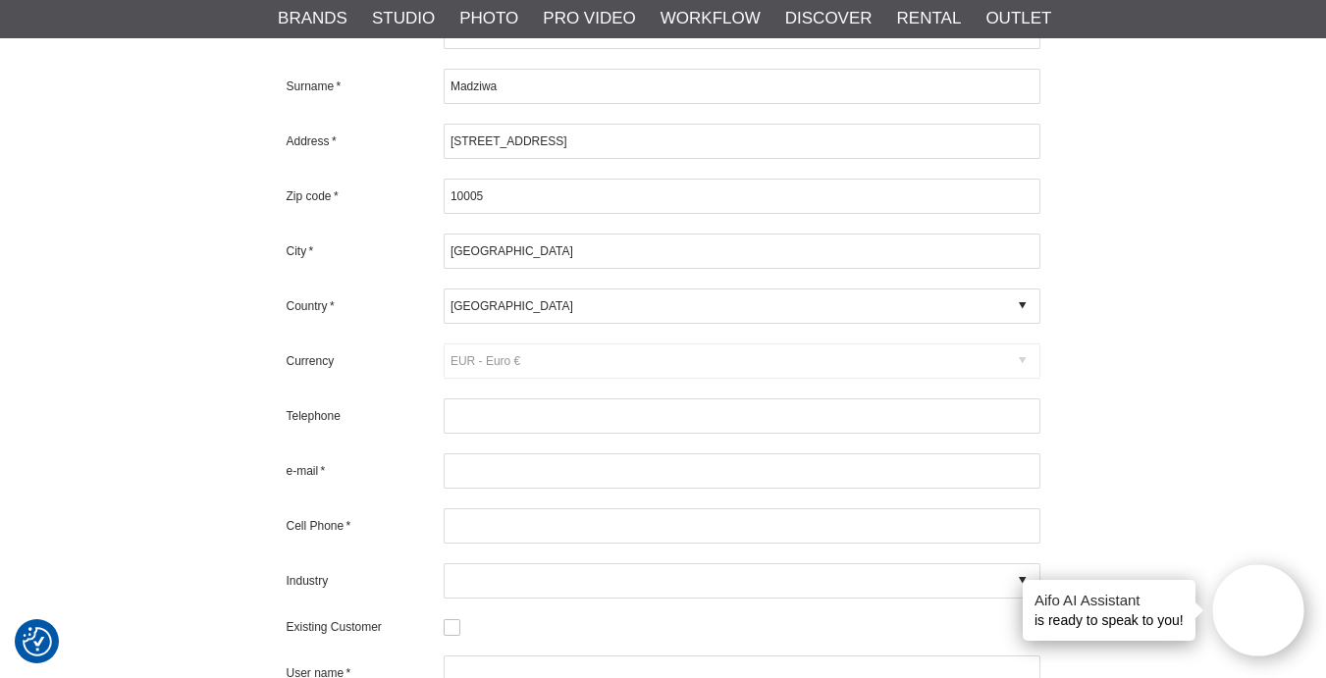
click at [1215, 425] on div "Create a new account To be able to place an order you can either create an acco…" at bounding box center [663, 215] width 1296 height 1330
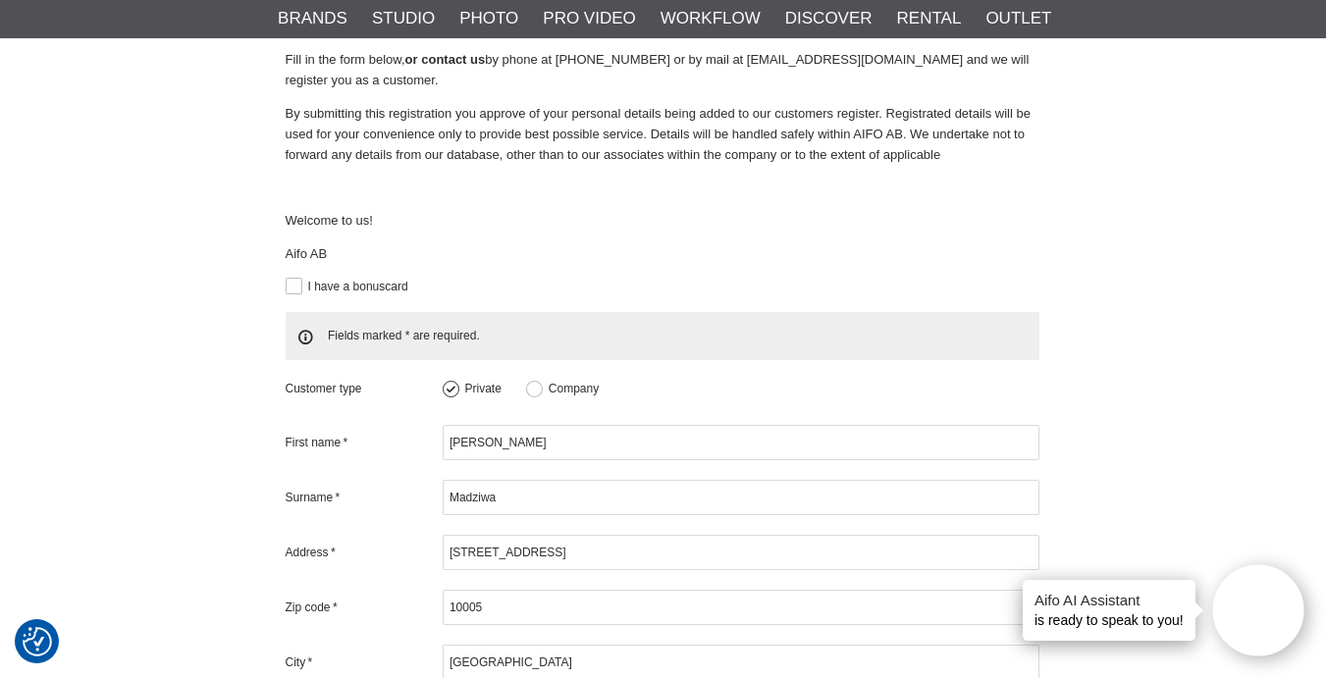
scroll to position [249, 1]
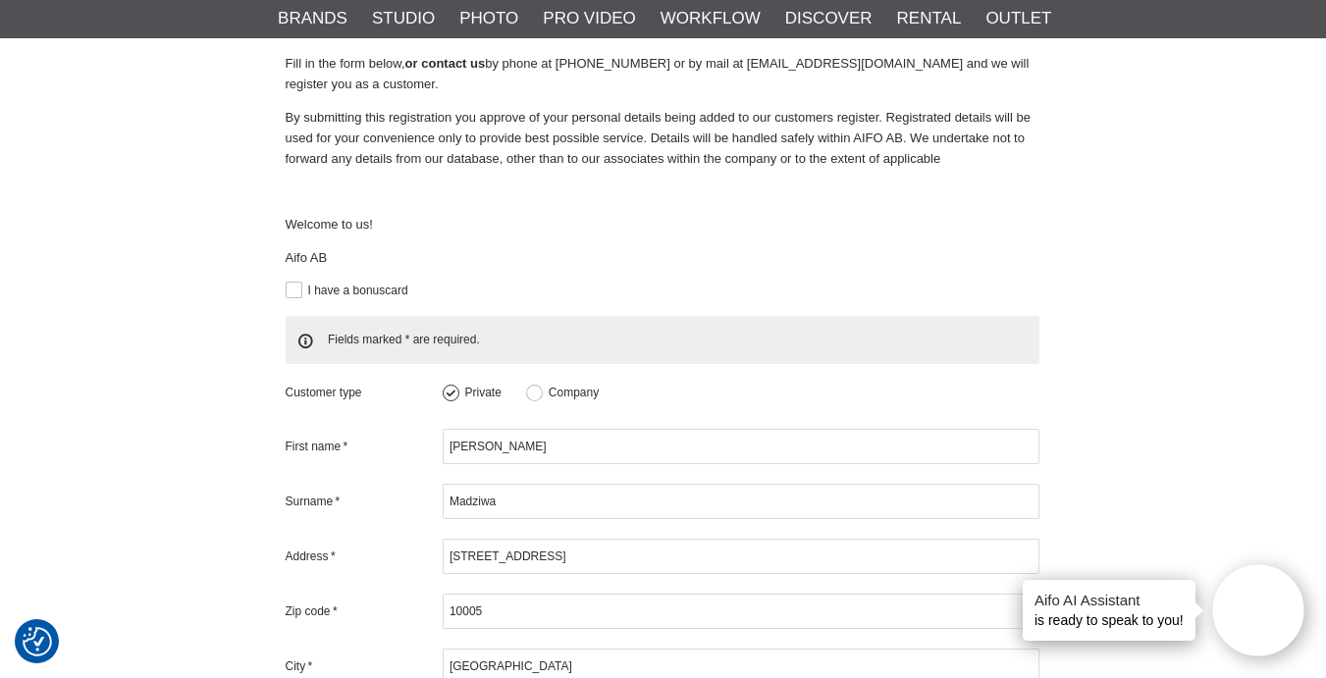
click at [1140, 610] on div "Aifo AI Assistant is ready to speak to you!" at bounding box center [1108, 610] width 173 height 61
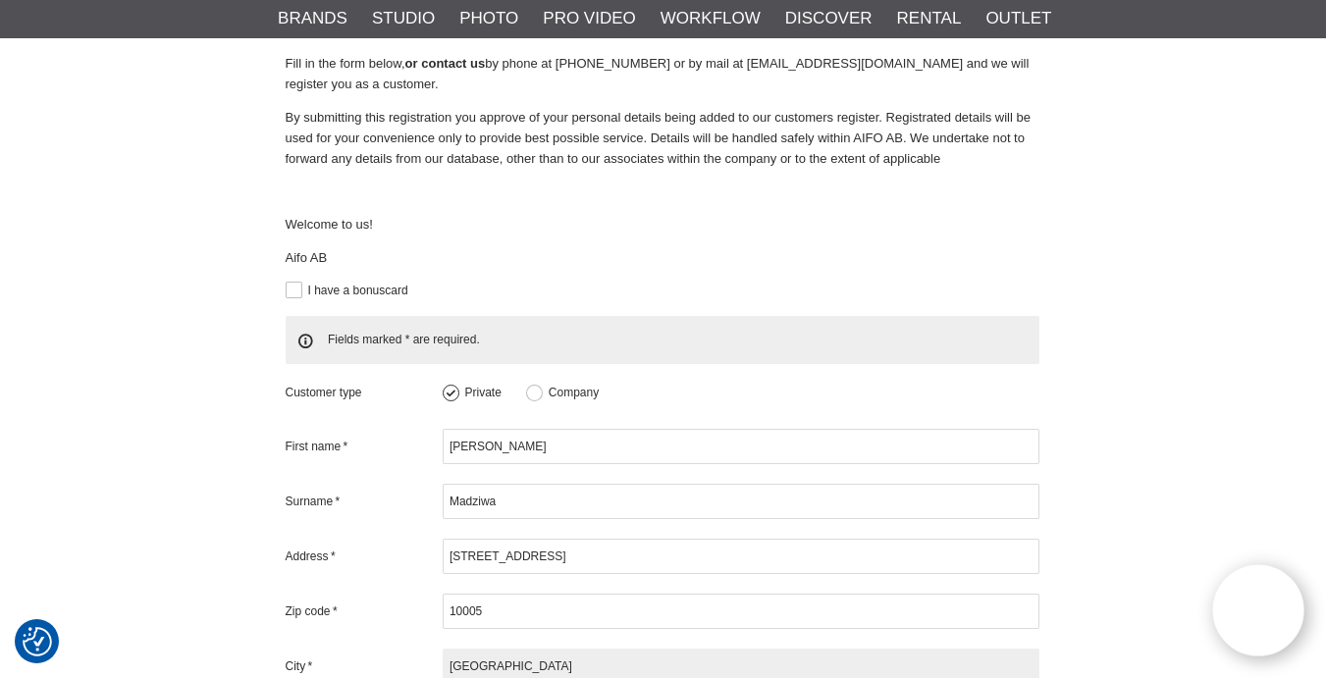
click at [1194, 608] on div "Create a new account To be able to place an order you can either create an acco…" at bounding box center [662, 630] width 1296 height 1330
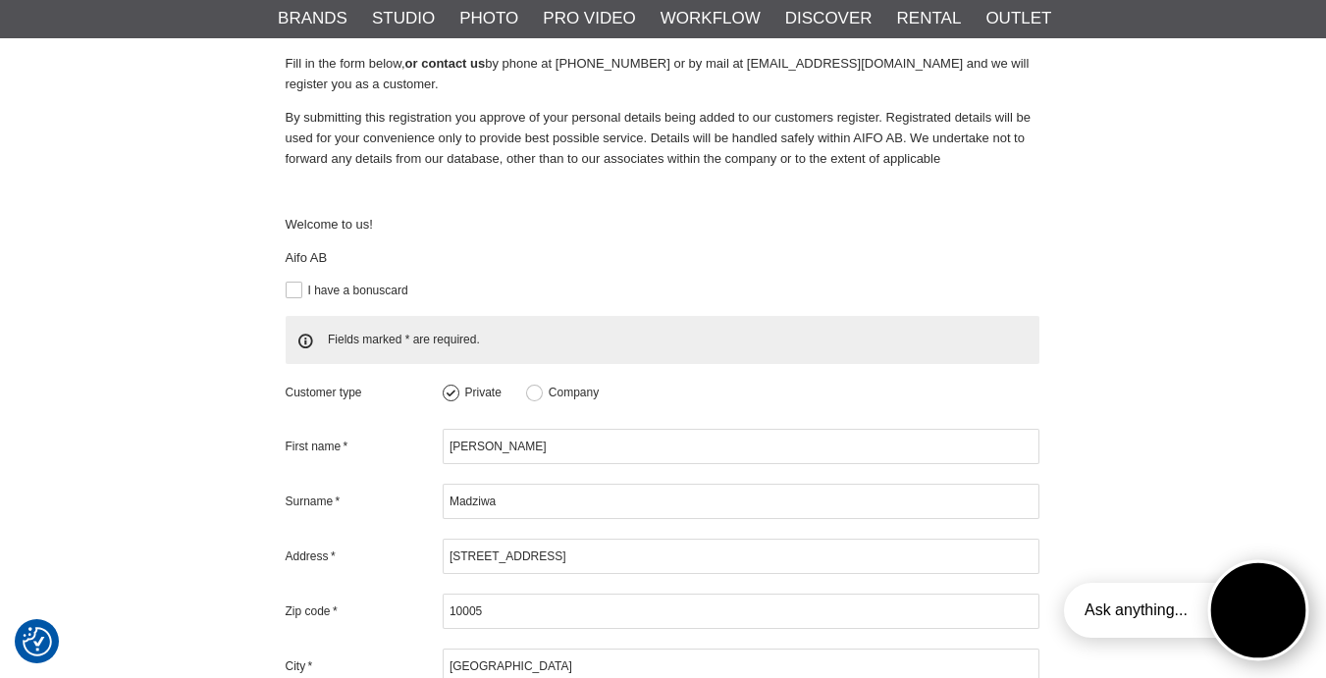
click at [1219, 616] on button "Open twise" at bounding box center [1257, 609] width 101 height 101
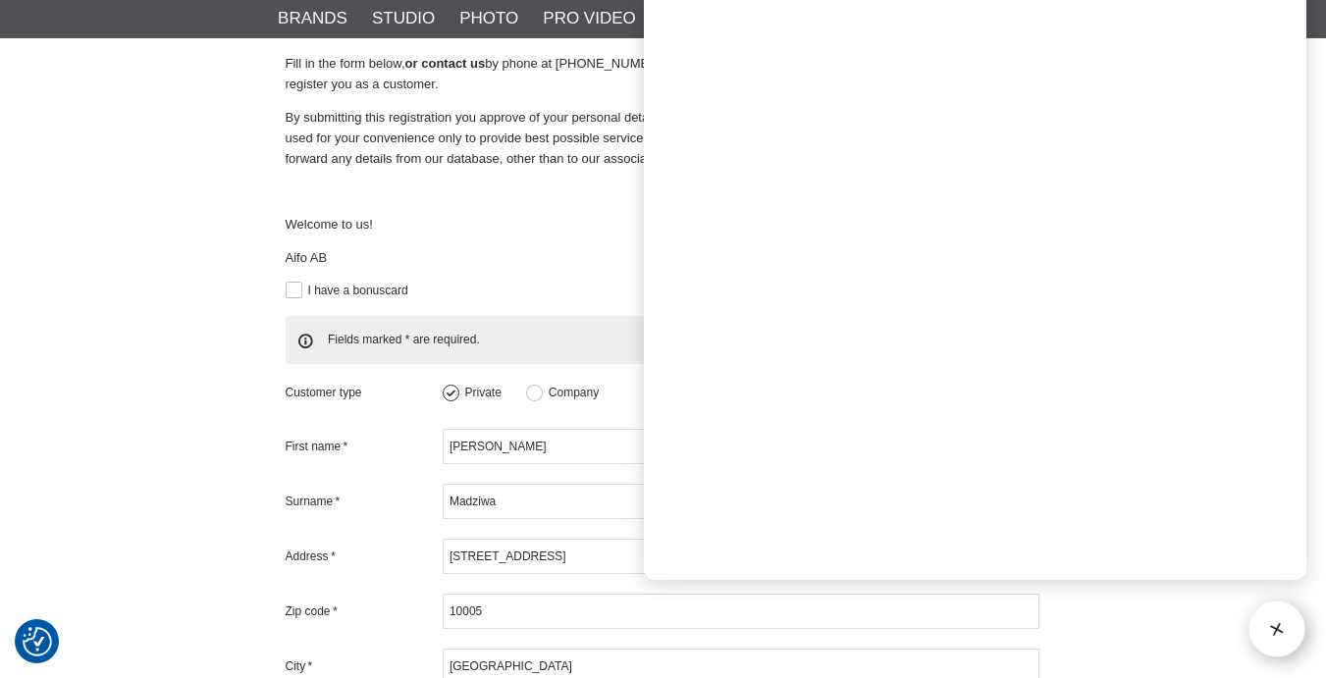
click at [564, 182] on p at bounding box center [663, 192] width 754 height 21
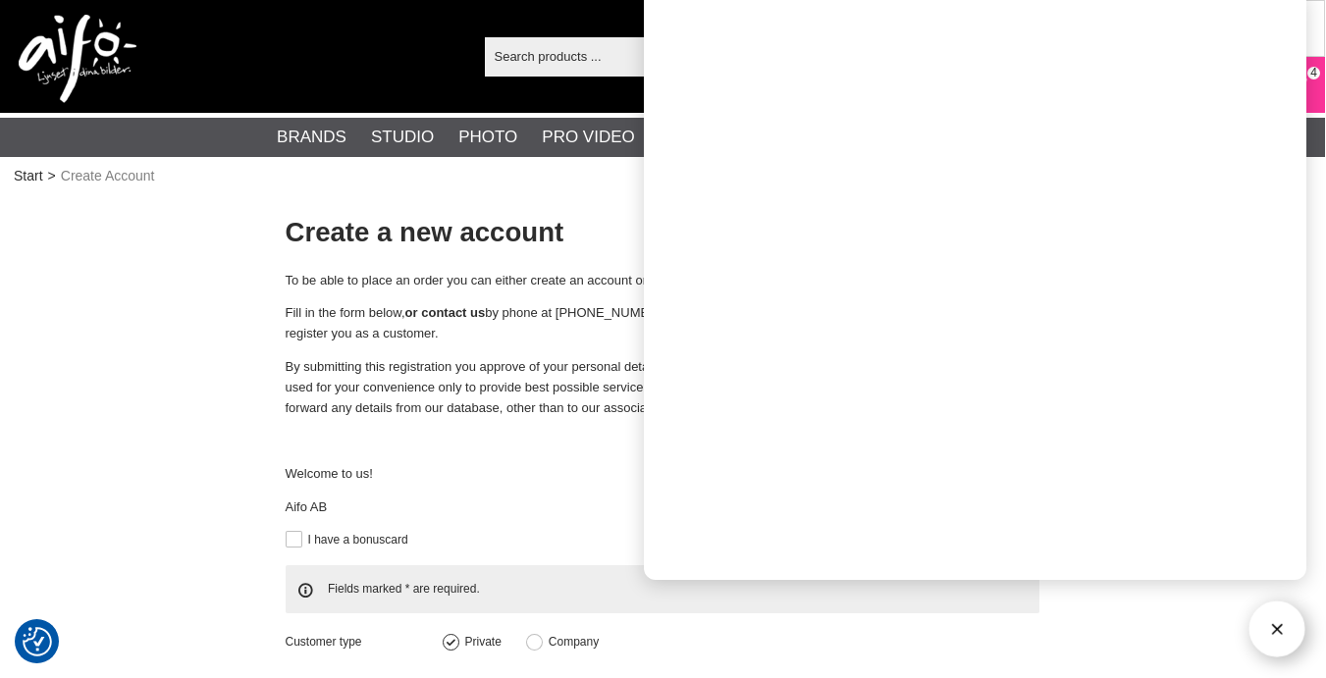
scroll to position [0, 1]
click at [1281, 641] on button "Open twise" at bounding box center [1277, 630] width 62 height 62
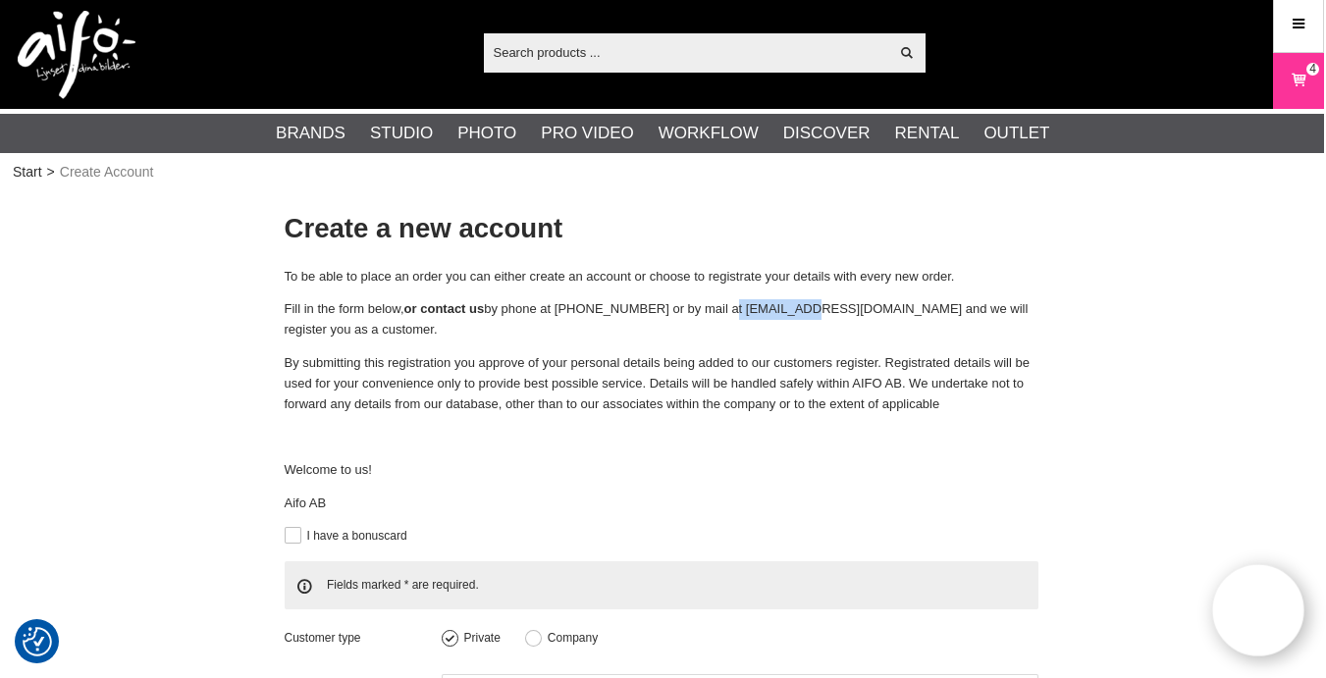
scroll to position [-1, 2]
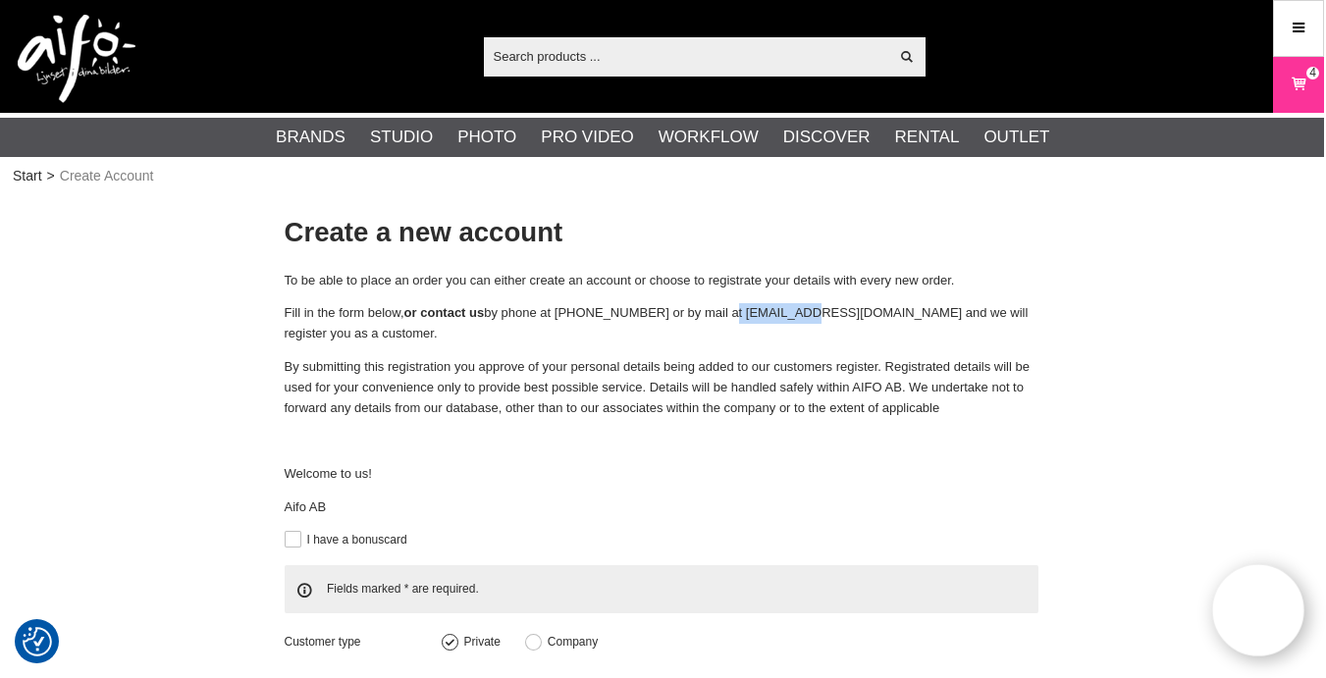
drag, startPoint x: 716, startPoint y: 310, endPoint x: 811, endPoint y: 323, distance: 95.1
click at [785, 307] on p "Fill in the form below, or contact us by phone at +4687200645 or by mail at inf…" at bounding box center [662, 323] width 754 height 41
copy p "[EMAIL_ADDRESS][DOMAIN_NAME]"
click at [1299, 92] on icon at bounding box center [1298, 85] width 20 height 22
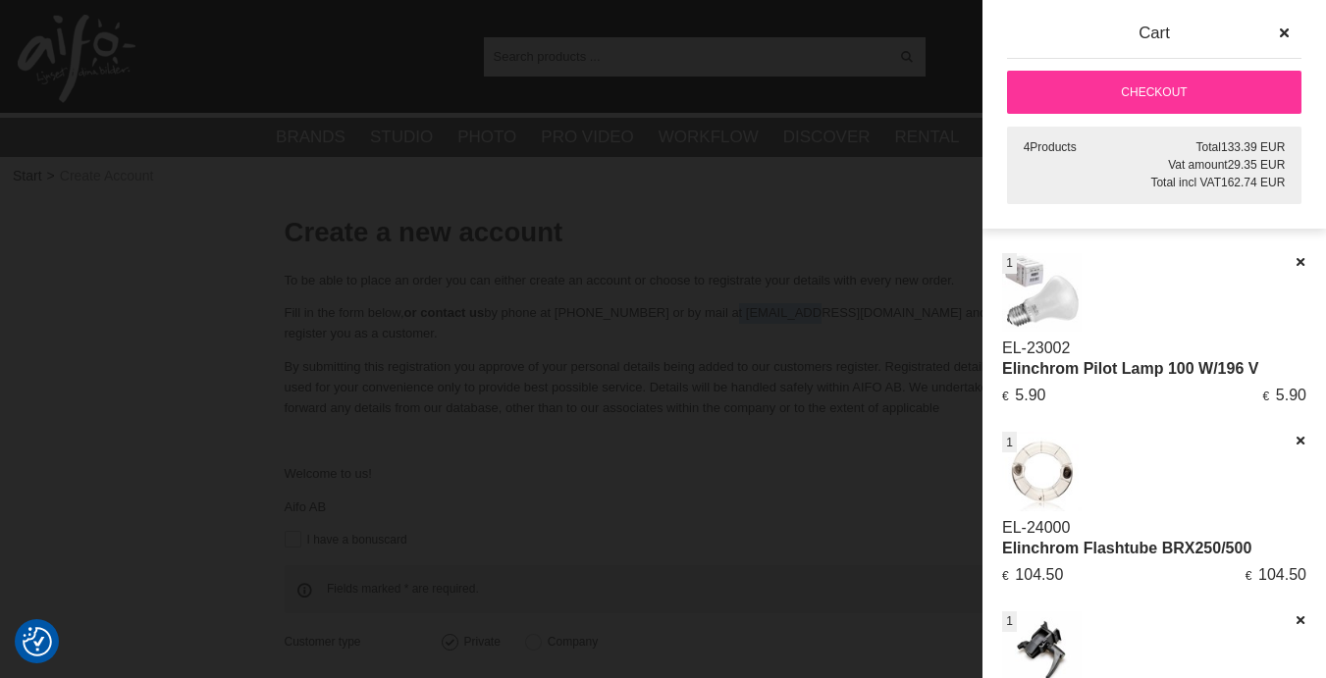
click at [1307, 81] on icon at bounding box center [1298, 85] width 20 height 22
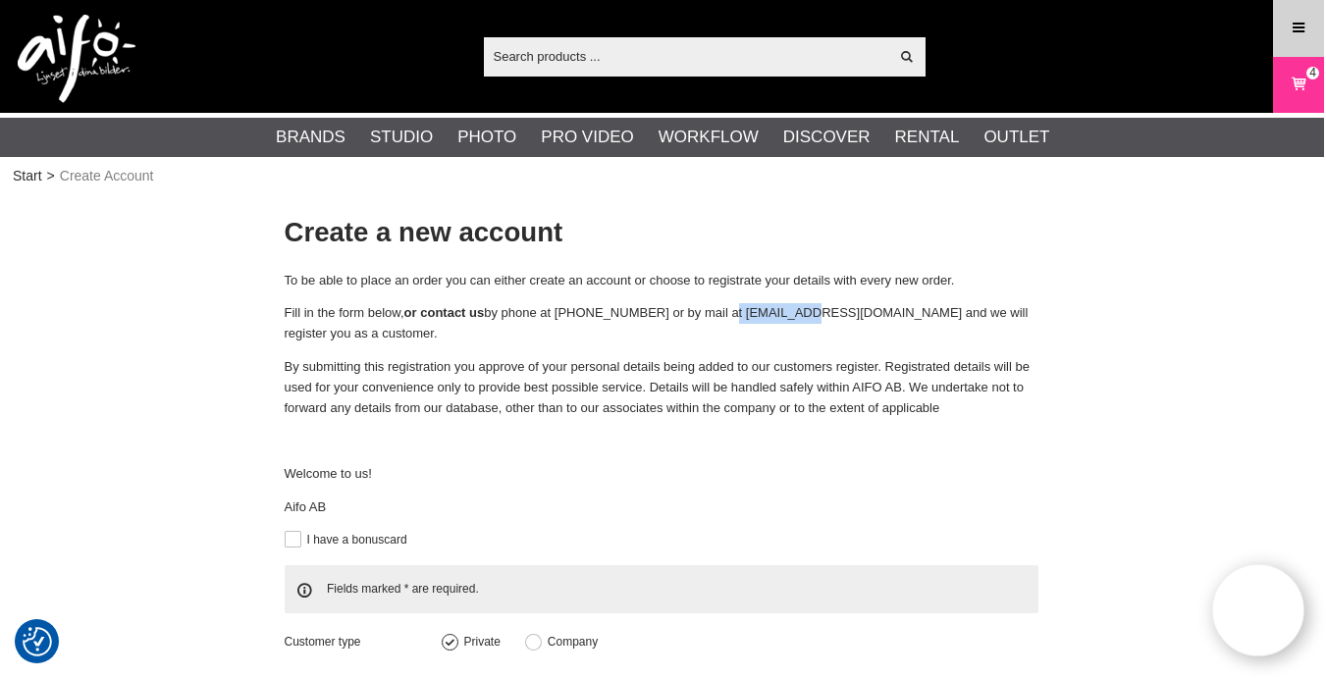
click at [1302, 20] on icon at bounding box center [1298, 29] width 18 height 22
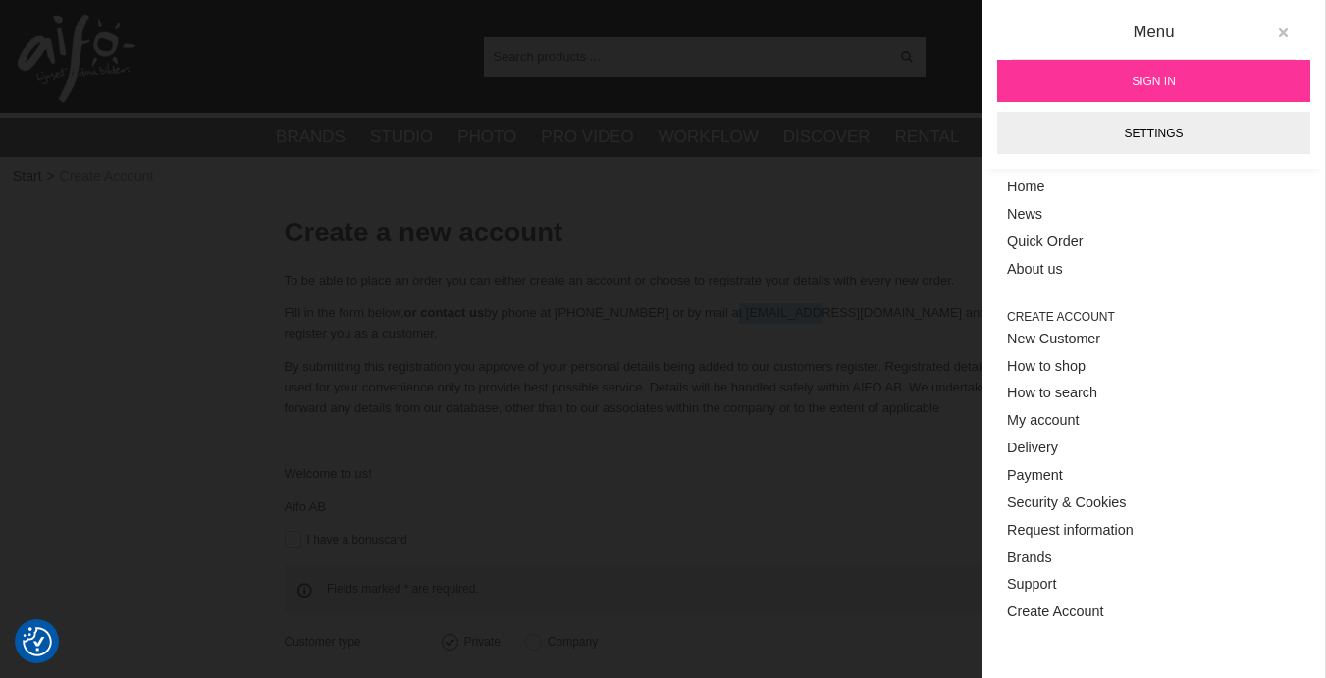
click at [1284, 29] on icon at bounding box center [1283, 33] width 14 height 14
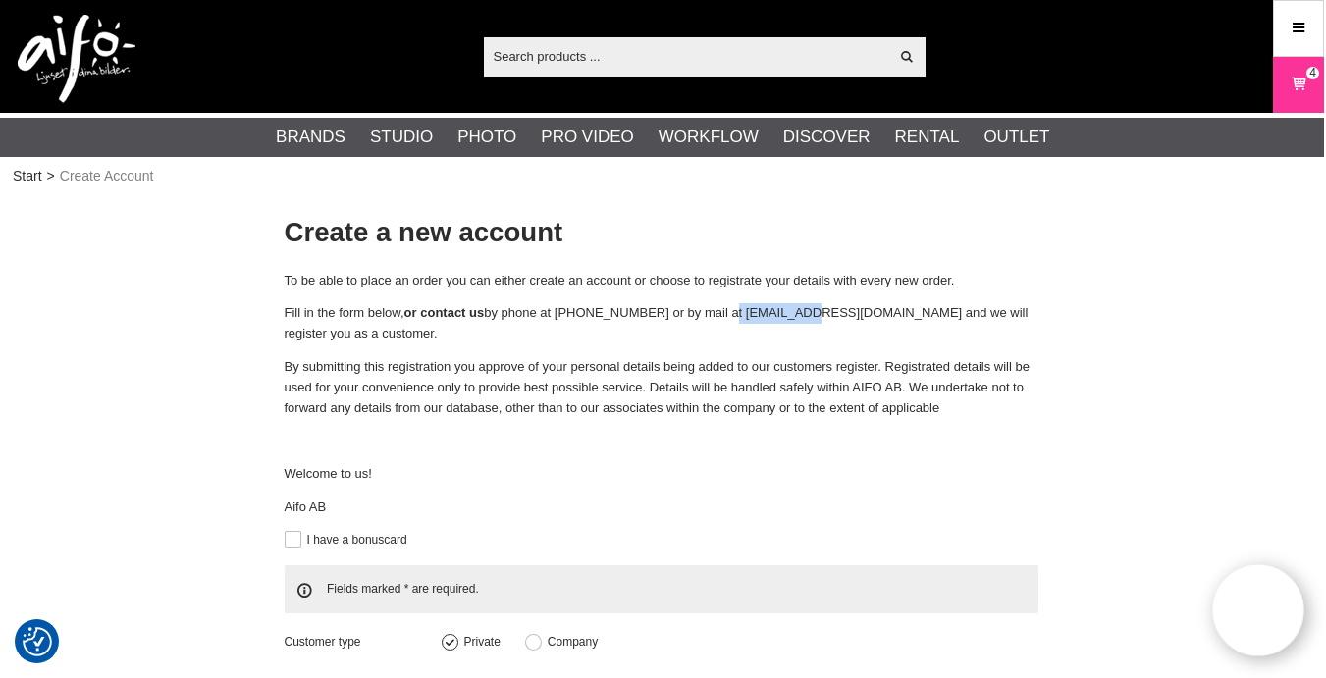
drag, startPoint x: 1301, startPoint y: 76, endPoint x: 1305, endPoint y: 86, distance: 11.5
click at [1301, 76] on icon at bounding box center [1298, 85] width 20 height 22
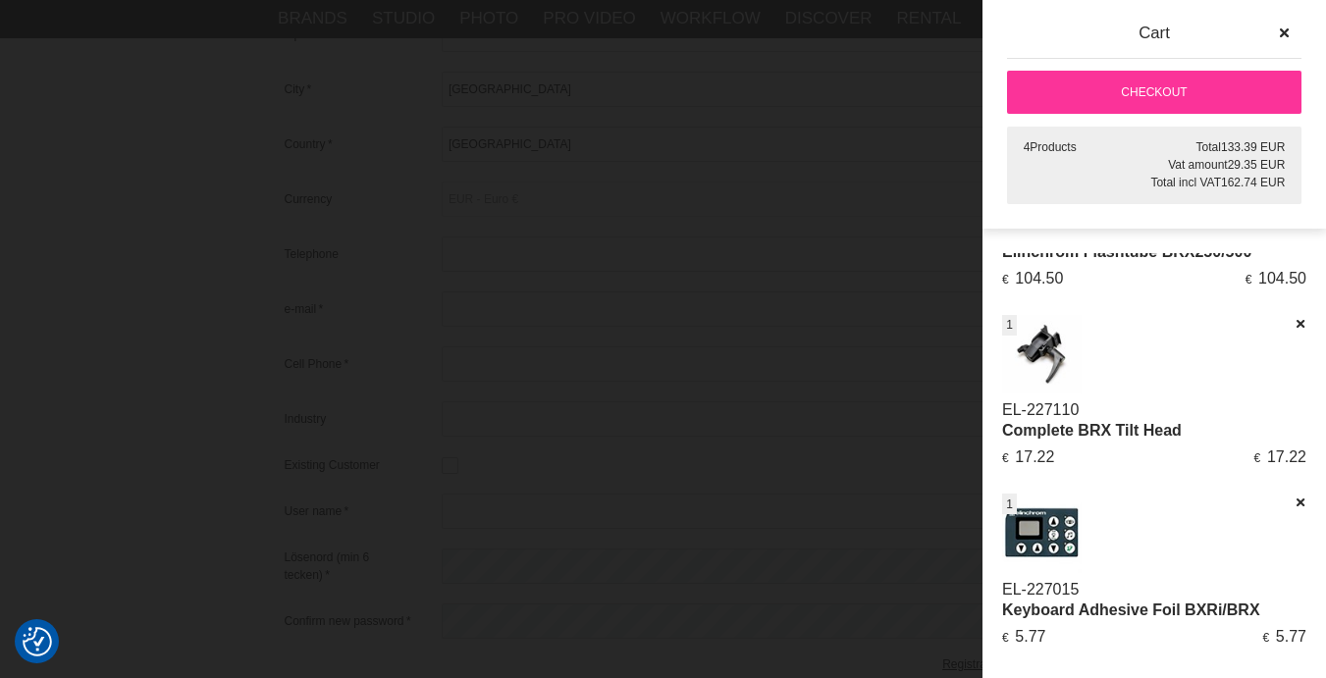
scroll to position [869, 2]
click at [1188, 101] on link "Checkout" at bounding box center [1154, 92] width 294 height 43
click at [1206, 86] on link "Checkout" at bounding box center [1154, 92] width 294 height 43
click at [1211, 98] on link "Checkout" at bounding box center [1154, 92] width 294 height 43
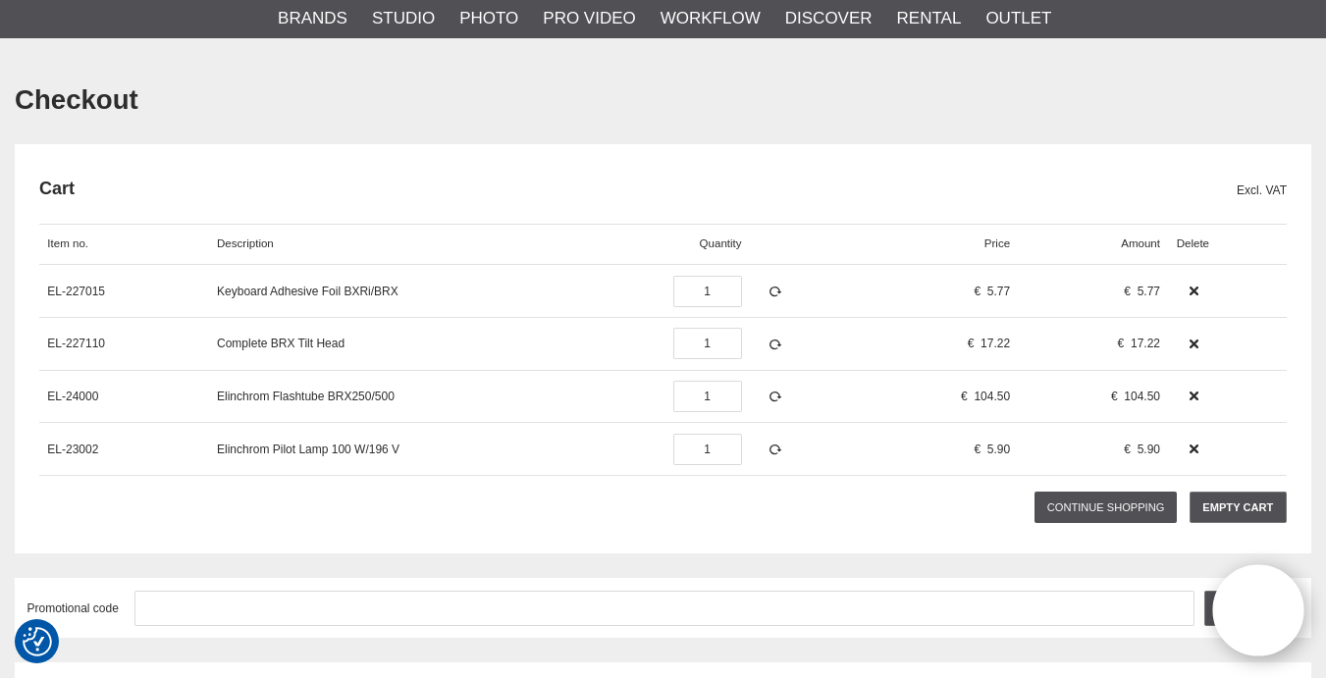
scroll to position [132, 0]
